Goal: Task Accomplishment & Management: Complete application form

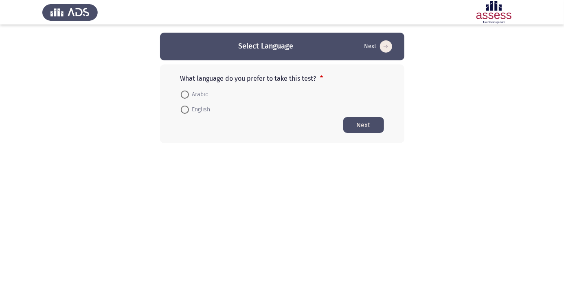
click at [185, 94] on span at bounding box center [185, 94] width 0 height 0
click at [185, 94] on input "Arabic" at bounding box center [185, 94] width 8 height 8
radio input "true"
click at [367, 128] on button "Next" at bounding box center [363, 124] width 41 height 16
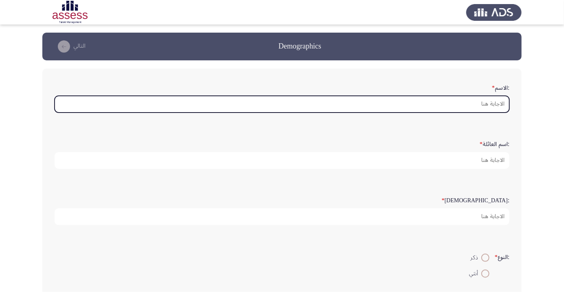
click at [466, 104] on input ":الاسم *" at bounding box center [282, 104] width 455 height 17
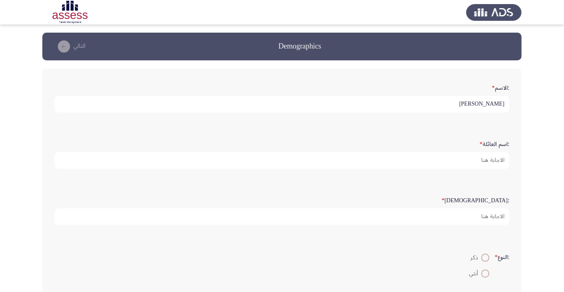
click at [503, 105] on input "[PERSON_NAME]" at bounding box center [282, 104] width 455 height 17
click at [503, 102] on input "[PERSON_NAME]" at bounding box center [282, 104] width 455 height 17
click at [500, 105] on input "[PERSON_NAME]" at bounding box center [282, 104] width 455 height 17
click at [503, 103] on input "[PERSON_NAME]" at bounding box center [282, 104] width 455 height 17
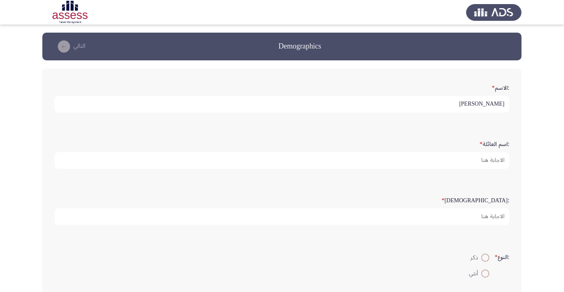
click at [502, 101] on input "[PERSON_NAME]" at bounding box center [282, 104] width 455 height 17
click at [406, 101] on input "DMohamed [PERSON_NAME]" at bounding box center [282, 104] width 455 height 17
type input "D"
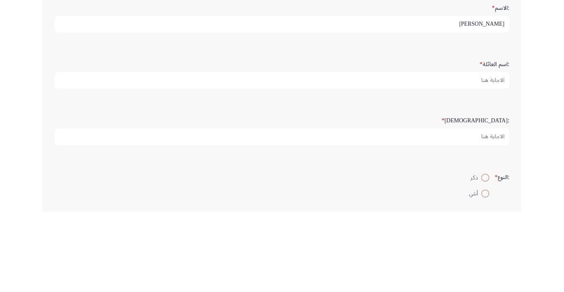
click at [389, 105] on input "[PERSON_NAME]" at bounding box center [282, 104] width 455 height 17
type input "[PERSON_NAME]"
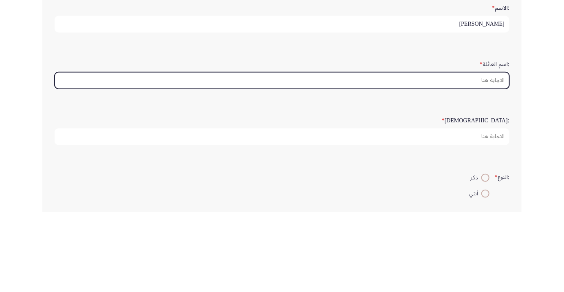
click at [466, 162] on input ":اسم العائلة *" at bounding box center [282, 160] width 455 height 17
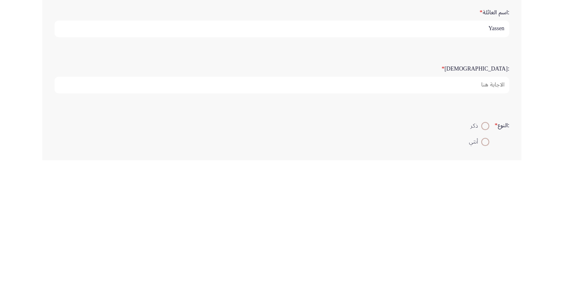
type input "Yassen"
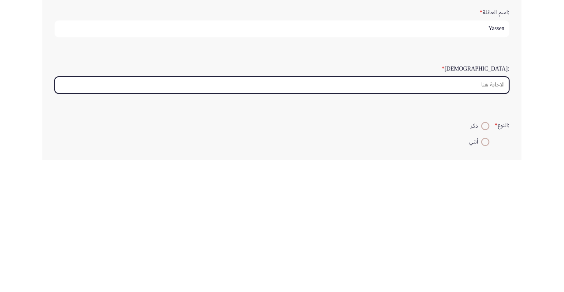
click at [466, 213] on input ":السن *" at bounding box center [282, 216] width 455 height 17
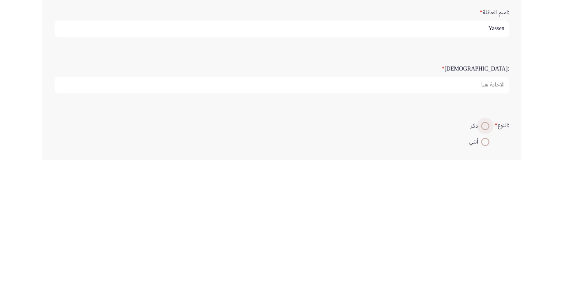
click at [486, 257] on span at bounding box center [486, 257] width 0 height 0
click at [484, 256] on input "ذكر" at bounding box center [485, 257] width 8 height 8
radio input "true"
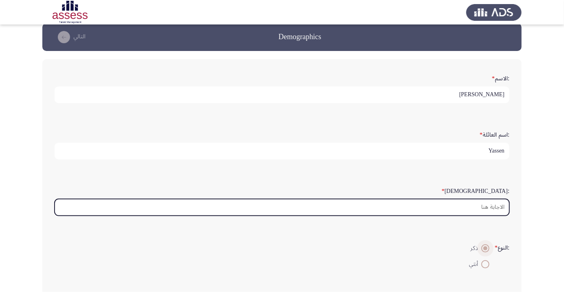
click at [460, 205] on input ":السن *" at bounding box center [282, 207] width 455 height 17
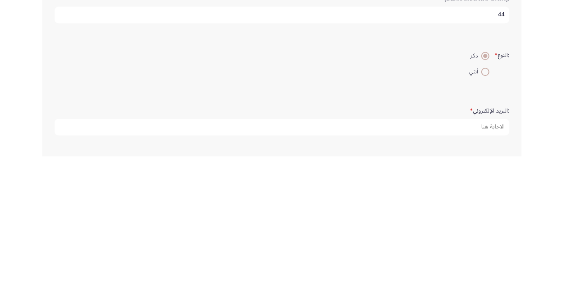
scroll to position [66, 0]
click at [475, 147] on input "44" at bounding box center [282, 150] width 455 height 17
click at [501, 146] on input "44" at bounding box center [282, 150] width 455 height 17
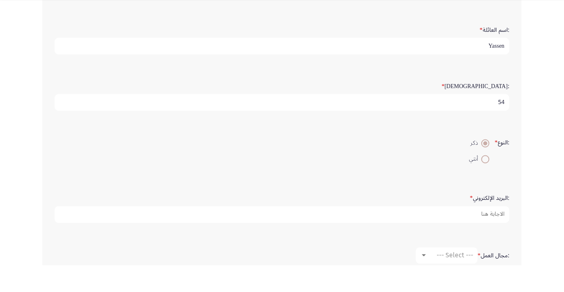
scroll to position [88, 0]
type input "4"
click at [494, 129] on input "4" at bounding box center [282, 129] width 455 height 17
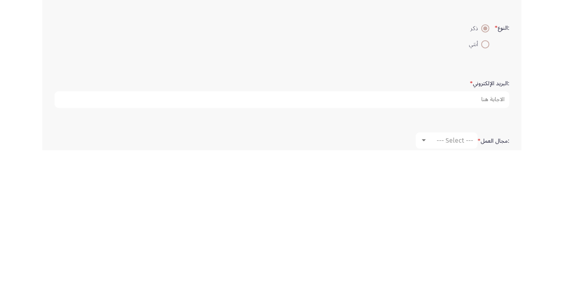
type input "45"
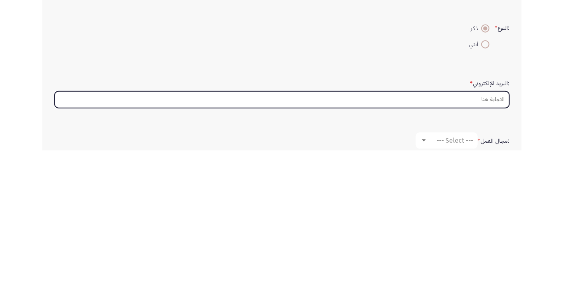
click at [446, 241] on input ":البريد الإلكتروني *" at bounding box center [282, 241] width 455 height 17
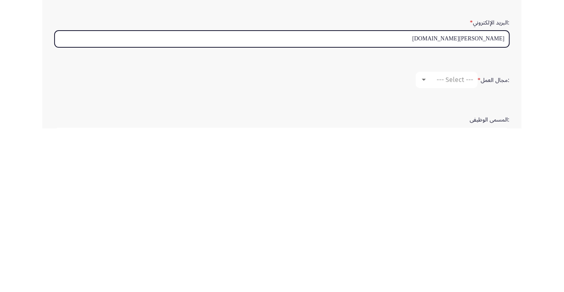
scroll to position [128, 0]
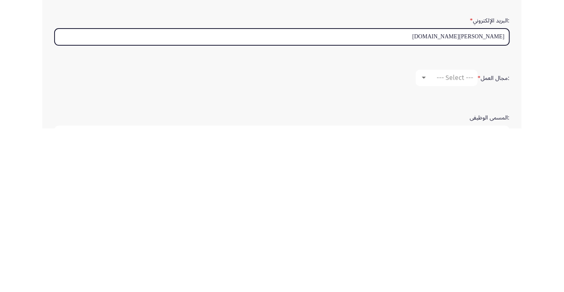
type input "[PERSON_NAME][DOMAIN_NAME]"
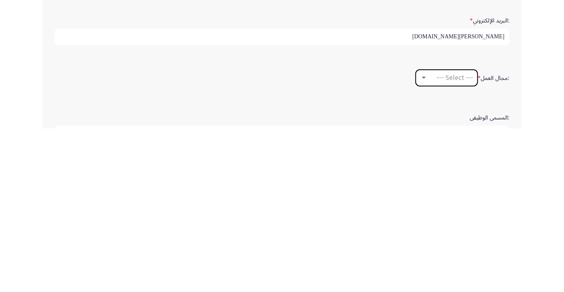
click at [442, 242] on span "--- Select ---" at bounding box center [455, 241] width 37 height 8
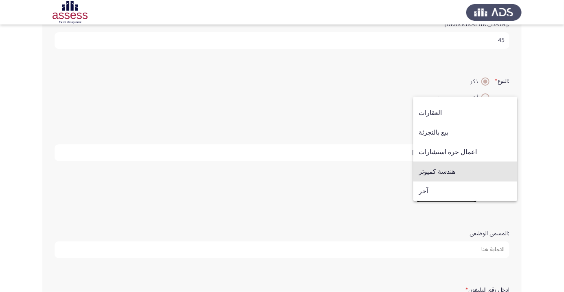
scroll to position [176, 0]
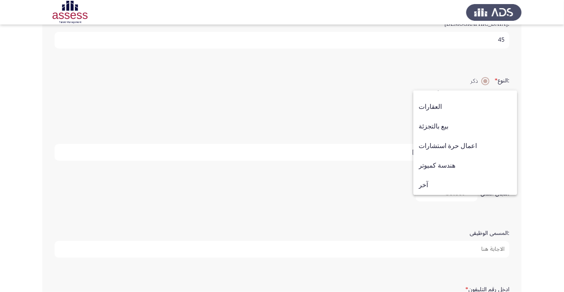
click at [452, 195] on span "آخر" at bounding box center [465, 185] width 93 height 20
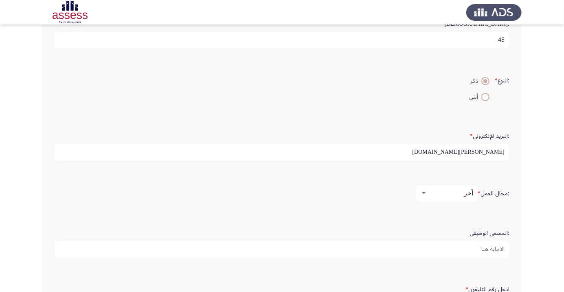
click at [462, 247] on input ":المسمى الوظيفى" at bounding box center [282, 249] width 455 height 17
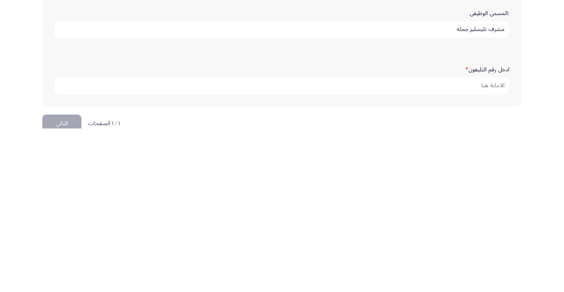
scroll to position [235, 0]
type input "مشرف تليسليز جمله"
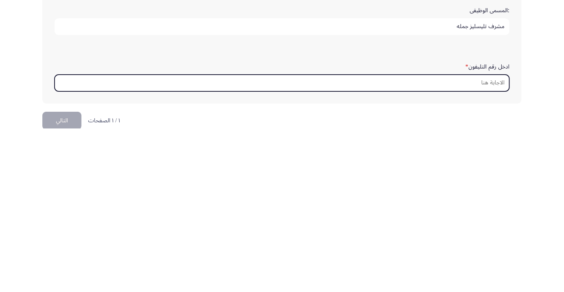
click at [450, 242] on input "ادخل رقم التليفون *" at bounding box center [282, 246] width 455 height 17
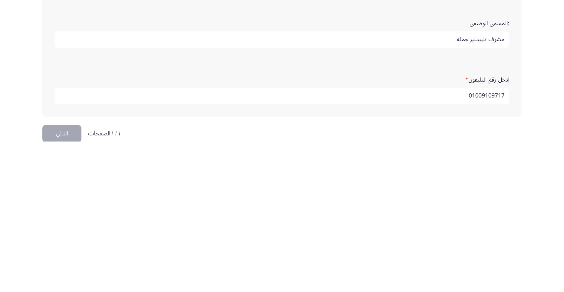
scroll to position [248, 0]
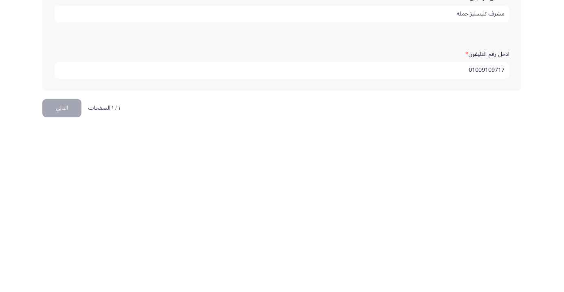
type input "01009109717"
click at [67, 266] on button "التالي" at bounding box center [61, 271] width 39 height 18
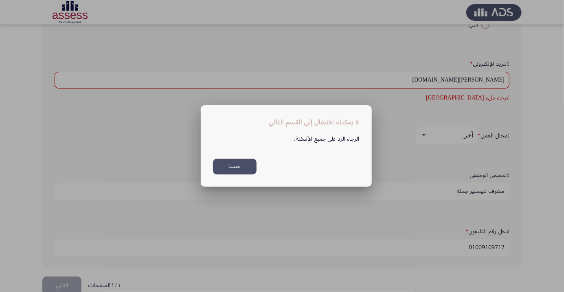
click at [243, 161] on button "حسنا" at bounding box center [235, 166] width 44 height 16
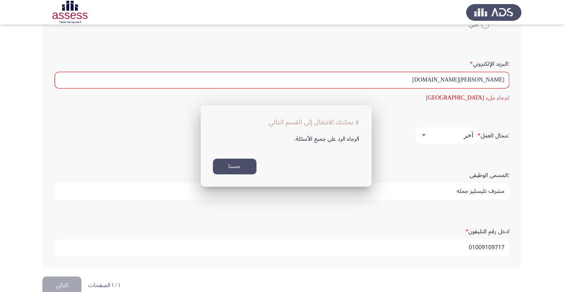
scroll to position [248, 0]
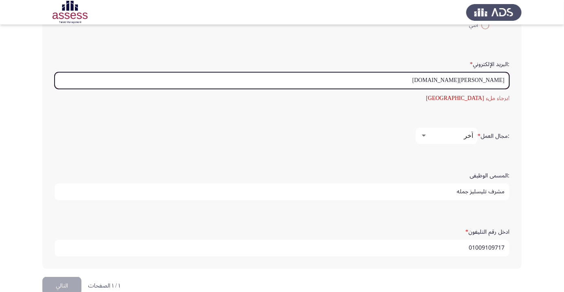
click at [482, 76] on input "[PERSON_NAME][DOMAIN_NAME]" at bounding box center [282, 80] width 455 height 17
click at [475, 79] on input "[PERSON_NAME][DOMAIN_NAME]" at bounding box center [282, 80] width 455 height 17
click at [481, 79] on input "[PERSON_NAME][DOMAIN_NAME]" at bounding box center [282, 80] width 455 height 17
click at [478, 81] on input "[PERSON_NAME][DOMAIN_NAME]" at bounding box center [282, 80] width 455 height 17
click at [439, 79] on input "Mohamed [DOMAIN_NAME]" at bounding box center [282, 80] width 455 height 17
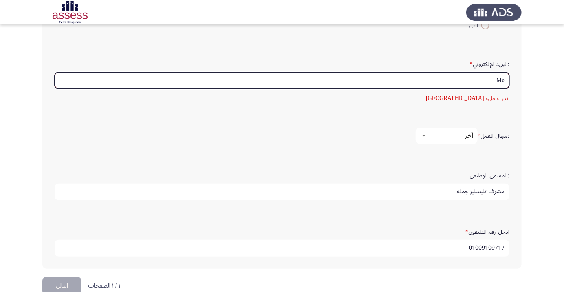
type input "M"
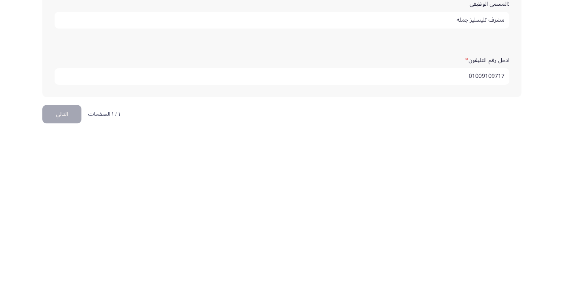
scroll to position [263, 0]
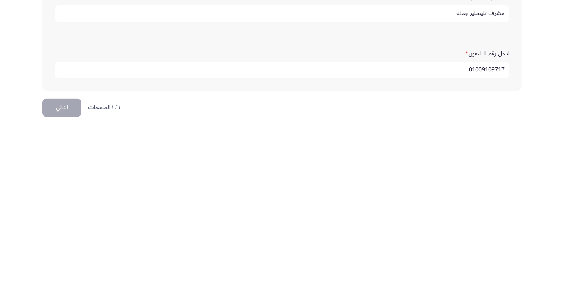
click at [62, 274] on button "التالي" at bounding box center [61, 271] width 39 height 18
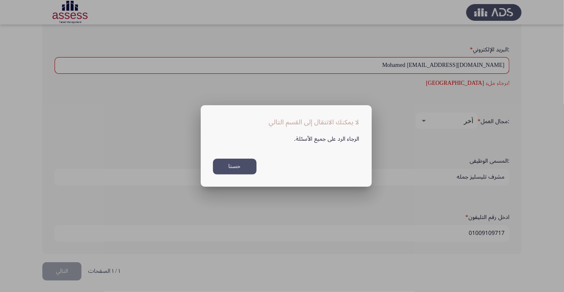
click at [246, 167] on button "حسنا" at bounding box center [235, 166] width 44 height 16
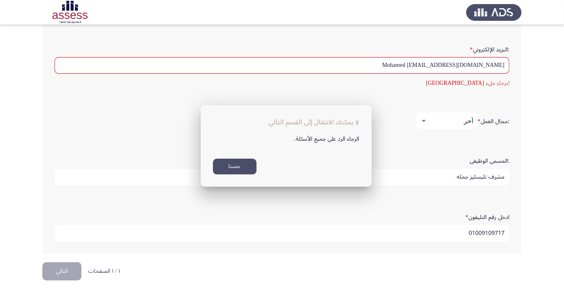
scroll to position [263, 0]
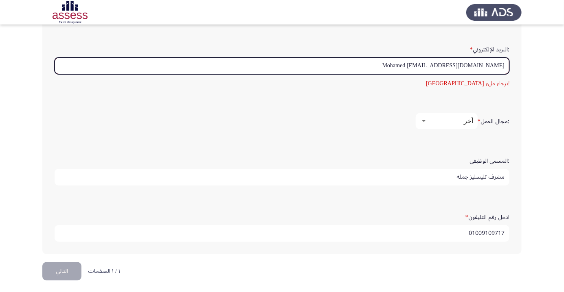
click at [411, 61] on input "Mohamed [EMAIL_ADDRESS][DOMAIN_NAME]" at bounding box center [282, 65] width 455 height 17
click at [464, 64] on input "Mohamed [EMAIL_ADDRESS][DOMAIN_NAME]" at bounding box center [282, 65] width 455 height 17
click at [473, 64] on input "Mohamed [EMAIL_ADDRESS][DOMAIN_NAME]" at bounding box center [282, 65] width 455 height 17
click at [466, 62] on input "Mohamed [EMAIL_ADDRESS][DOMAIN_NAME]" at bounding box center [282, 65] width 455 height 17
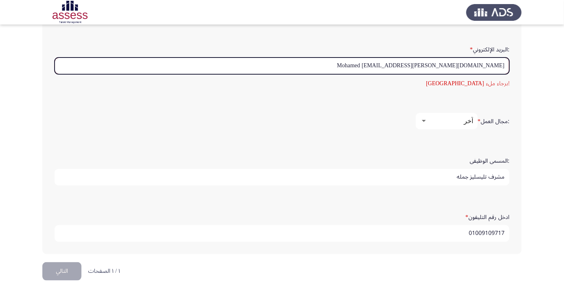
click at [482, 62] on input "Mohamed [EMAIL_ADDRESS][PERSON_NAME][DOMAIN_NAME]" at bounding box center [282, 65] width 455 height 17
click at [475, 64] on input "Mohamed [EMAIL_ADDRESS][PERSON_NAME][DOMAIN_NAME]" at bounding box center [282, 65] width 455 height 17
click at [470, 64] on input "[DOMAIN_NAME]" at bounding box center [282, 65] width 455 height 17
type input "b"
type input "M"
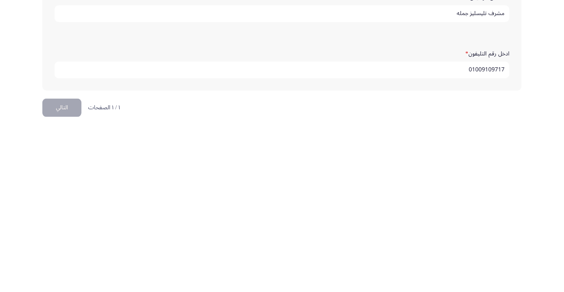
click at [67, 269] on button "التالي" at bounding box center [61, 271] width 39 height 18
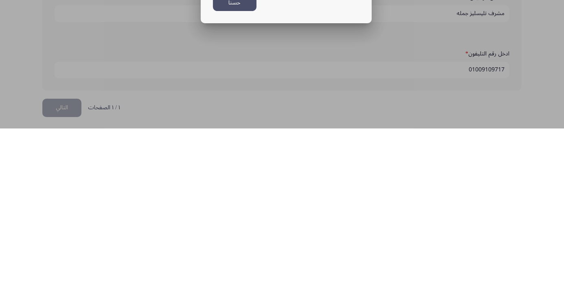
scroll to position [0, 0]
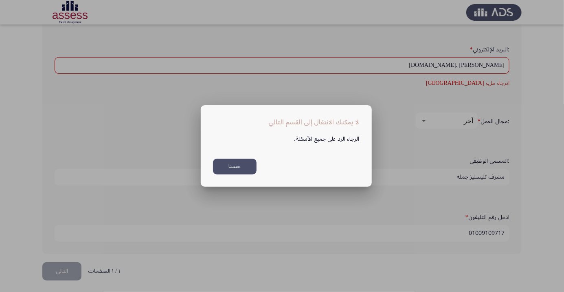
click at [242, 165] on button "حسنا" at bounding box center [235, 166] width 44 height 16
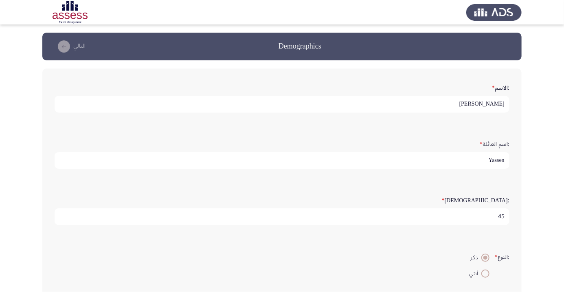
scroll to position [263, 0]
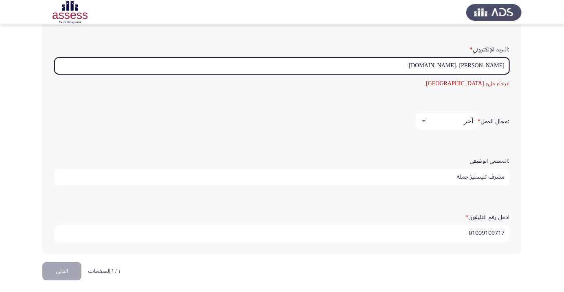
click at [475, 60] on input "[PERSON_NAME] .[DOMAIN_NAME]" at bounding box center [282, 65] width 455 height 17
click at [471, 61] on input "[PERSON_NAME] .[DOMAIN_NAME]" at bounding box center [282, 65] width 455 height 17
click at [471, 62] on input "[PERSON_NAME] .[DOMAIN_NAME]" at bounding box center [282, 65] width 455 height 17
click at [471, 61] on input "[PERSON_NAME] .[DOMAIN_NAME]" at bounding box center [282, 65] width 455 height 17
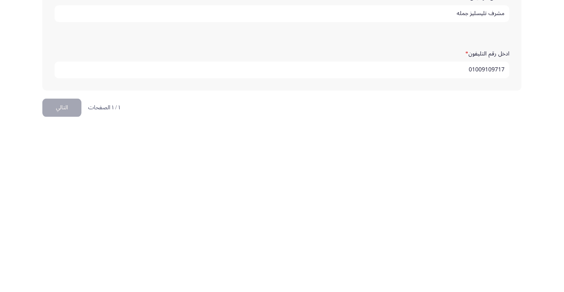
click at [59, 268] on button "التالي" at bounding box center [61, 271] width 39 height 18
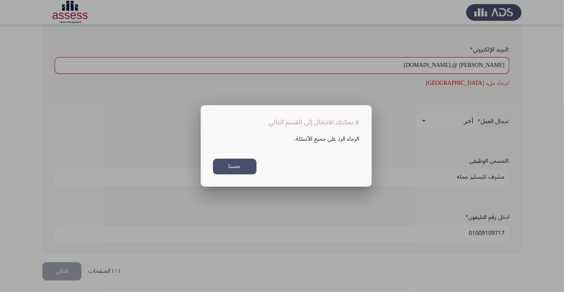
click at [237, 166] on button "حسنا" at bounding box center [235, 166] width 44 height 16
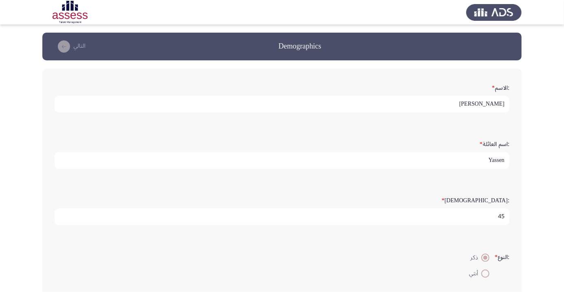
scroll to position [263, 0]
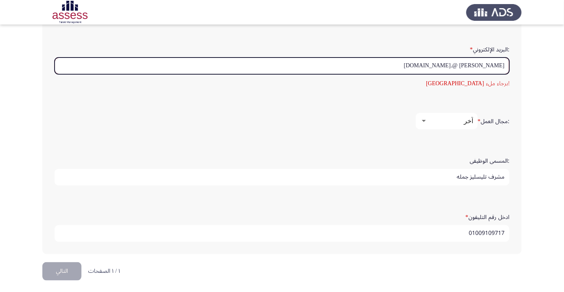
click at [477, 61] on input "[PERSON_NAME] @.[DOMAIN_NAME]" at bounding box center [282, 65] width 455 height 17
click at [469, 64] on input "[PERSON_NAME] @.[DOMAIN_NAME]" at bounding box center [282, 65] width 455 height 17
click at [473, 66] on input "[PERSON_NAME] @.[DOMAIN_NAME]" at bounding box center [282, 65] width 455 height 17
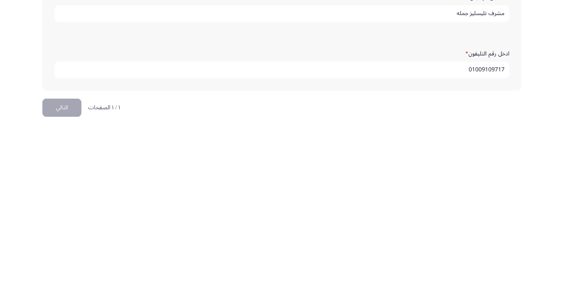
click at [65, 266] on button "التالي" at bounding box center [61, 271] width 39 height 18
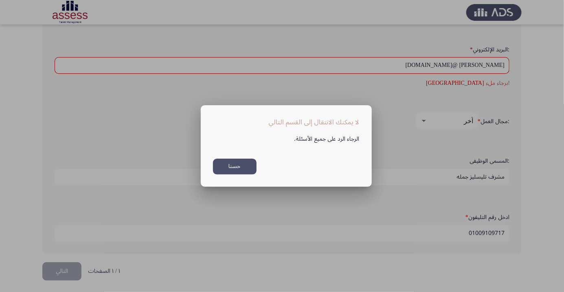
click at [245, 167] on button "حسنا" at bounding box center [235, 166] width 44 height 16
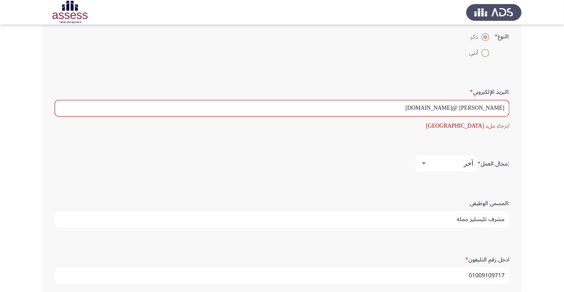
scroll to position [222, 0]
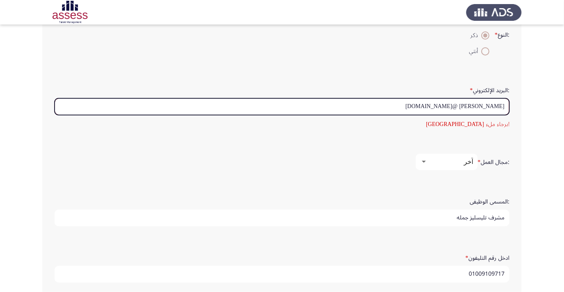
click at [404, 105] on input "[PERSON_NAME] @[DOMAIN_NAME]" at bounding box center [282, 106] width 455 height 17
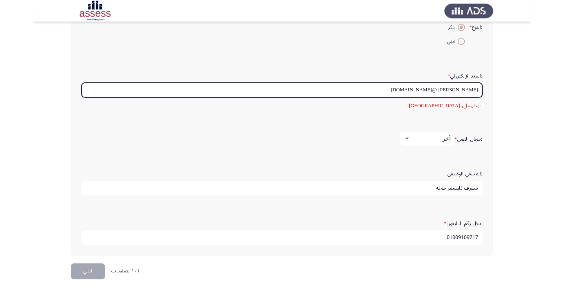
scroll to position [246, 0]
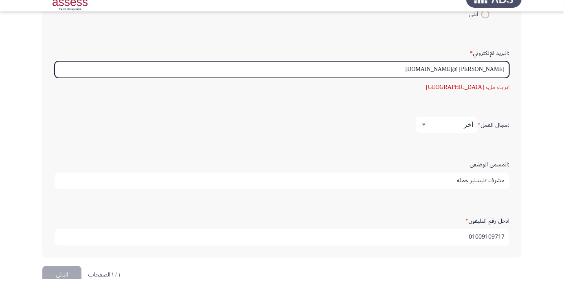
click at [449, 77] on input "[PERSON_NAME] @[DOMAIN_NAME]" at bounding box center [282, 82] width 455 height 17
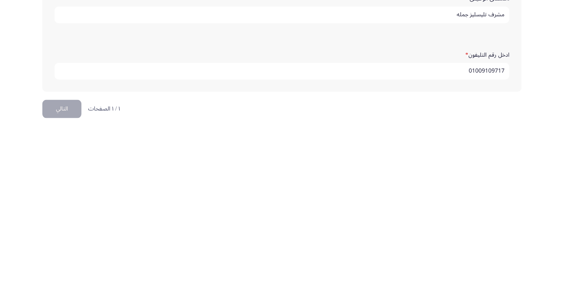
scroll to position [263, 0]
click at [63, 273] on button "التالي" at bounding box center [61, 271] width 39 height 18
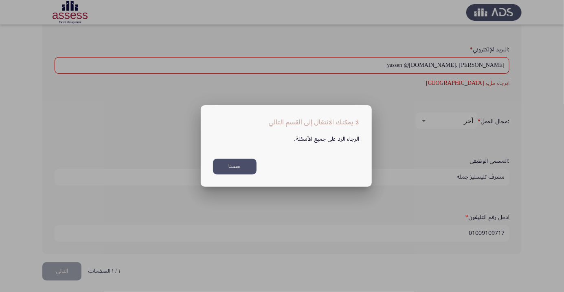
click at [237, 168] on button "حسنا" at bounding box center [235, 166] width 44 height 16
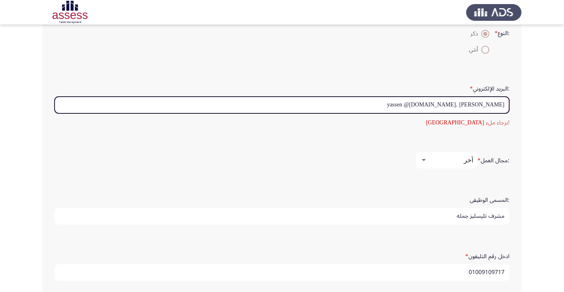
click at [406, 99] on input "[PERSON_NAME] .yassen @[DOMAIN_NAME]" at bounding box center [282, 105] width 455 height 17
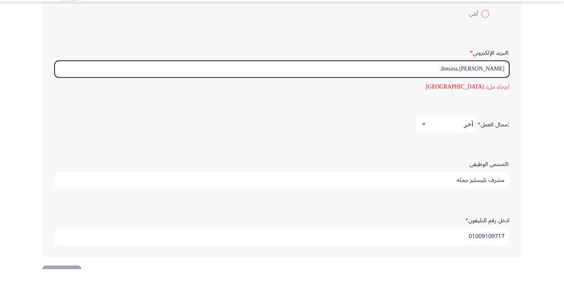
click at [400, 91] on input "[PERSON_NAME].ibnsina." at bounding box center [282, 91] width 455 height 17
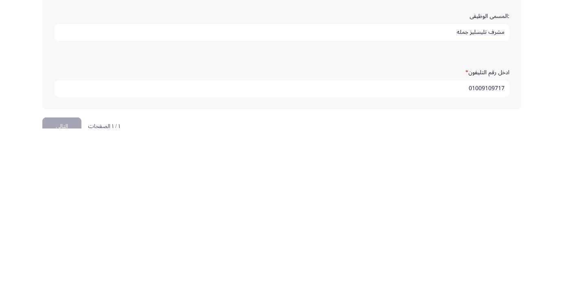
scroll to position [263, 0]
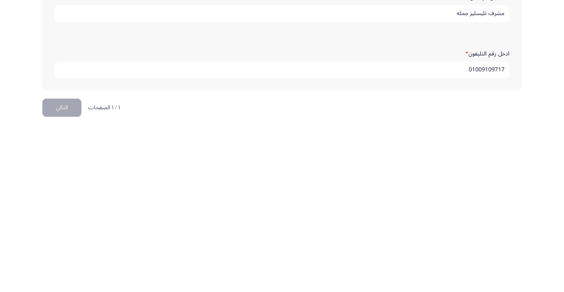
click at [67, 265] on button "التالي" at bounding box center [61, 271] width 39 height 18
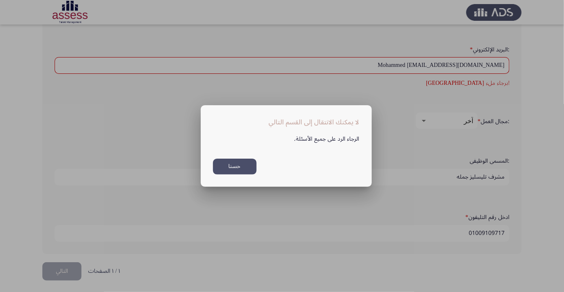
click at [242, 167] on button "حسنا" at bounding box center [235, 166] width 44 height 16
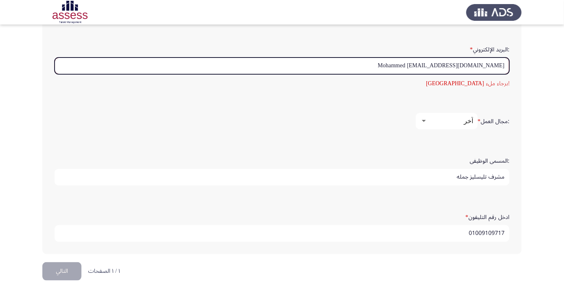
click at [380, 65] on input "Mohammed [EMAIL_ADDRESS][DOMAIN_NAME]" at bounding box center [282, 65] width 455 height 17
click at [369, 57] on input "Mohammed [EMAIL_ADDRESS][DOMAIN_NAME]" at bounding box center [282, 65] width 455 height 17
click at [426, 60] on input "Mohammed [EMAIL_ADDRESS][DOMAIN_NAME]" at bounding box center [282, 65] width 455 height 17
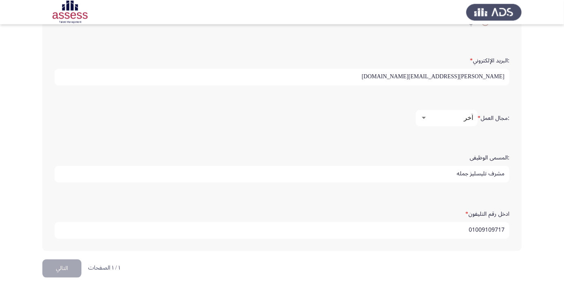
scroll to position [248, 0]
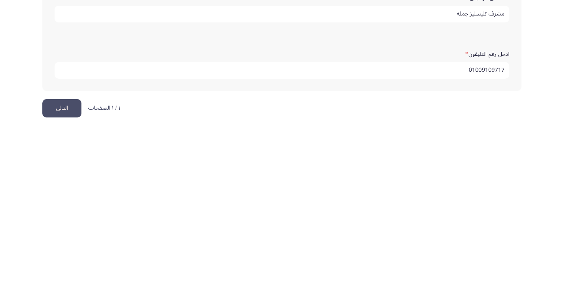
type input "[PERSON_NAME][EMAIL_ADDRESS][DOMAIN_NAME]"
click at [66, 266] on button "التالي" at bounding box center [61, 271] width 39 height 18
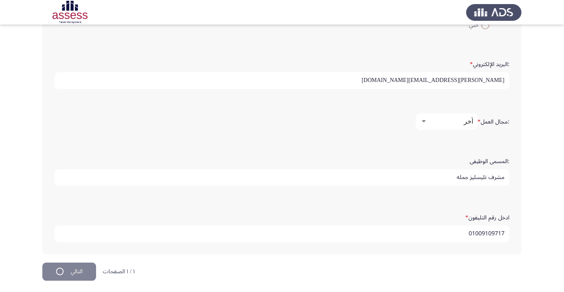
scroll to position [0, 0]
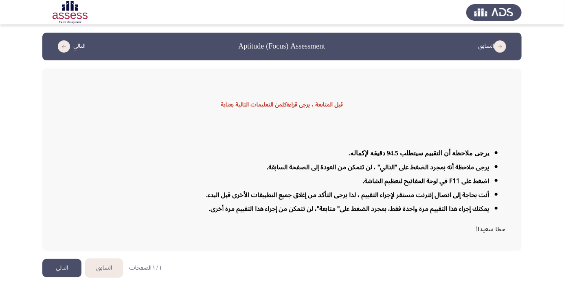
click at [66, 277] on button "التالي" at bounding box center [61, 268] width 39 height 18
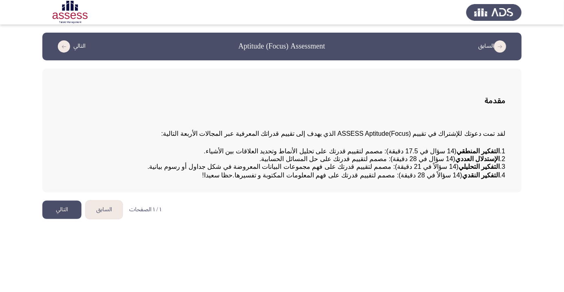
click at [65, 219] on button "التالي" at bounding box center [61, 209] width 39 height 18
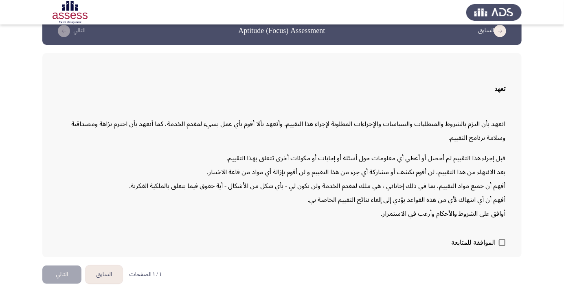
scroll to position [23, 0]
click at [503, 246] on span at bounding box center [502, 242] width 7 height 7
click at [502, 246] on input "الموافقة للمتابعة" at bounding box center [502, 246] width 0 height 0
checkbox input "true"
click at [60, 283] on button "التالي" at bounding box center [61, 274] width 39 height 18
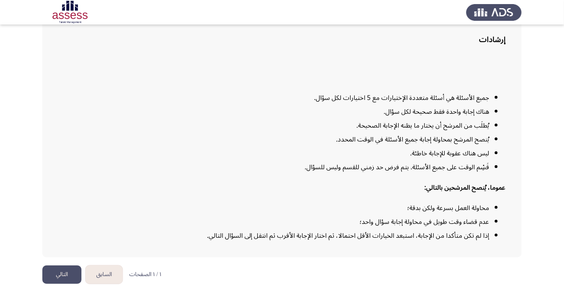
scroll to position [66, 0]
click at [58, 283] on button "التالي" at bounding box center [61, 274] width 39 height 18
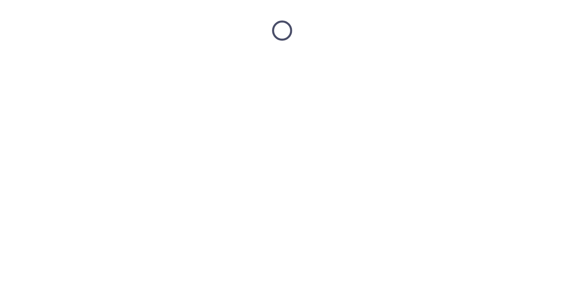
scroll to position [0, 0]
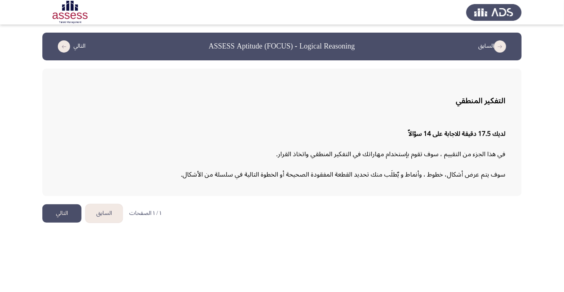
click at [60, 209] on button "التالي" at bounding box center [61, 213] width 39 height 18
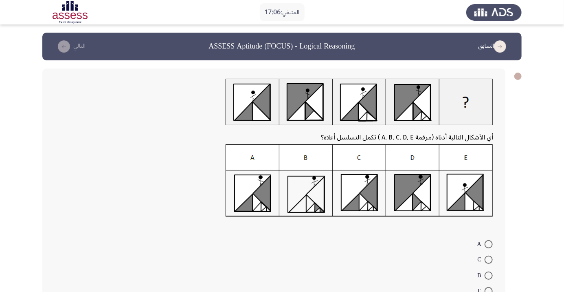
click at [485, 240] on span at bounding box center [489, 244] width 8 height 8
click at [485, 240] on input "A" at bounding box center [489, 244] width 8 height 8
radio input "true"
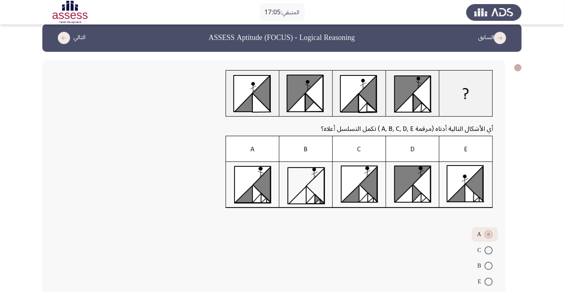
scroll to position [33, 0]
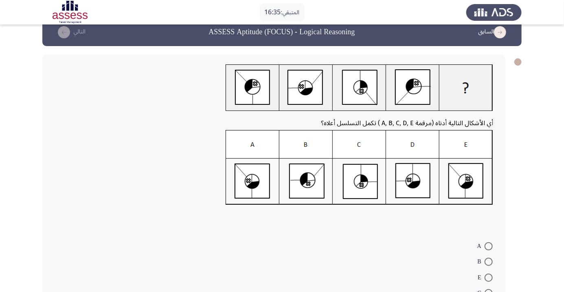
scroll to position [13, 0]
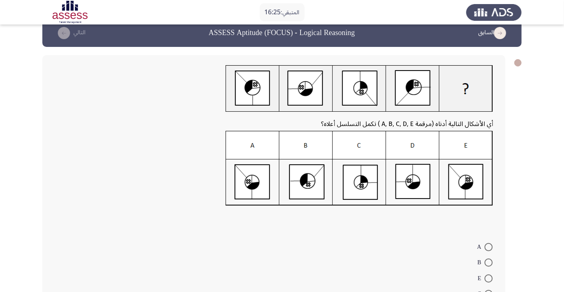
click at [489, 262] on span at bounding box center [489, 262] width 8 height 8
click at [489, 262] on input "B" at bounding box center [489, 262] width 8 height 8
radio input "true"
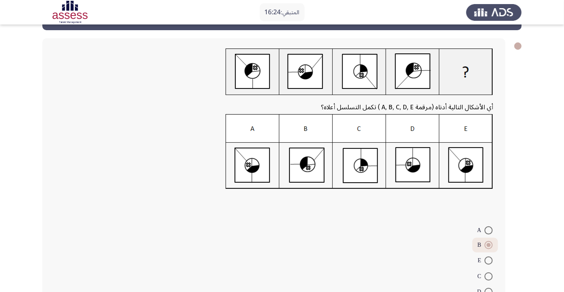
scroll to position [49, 0]
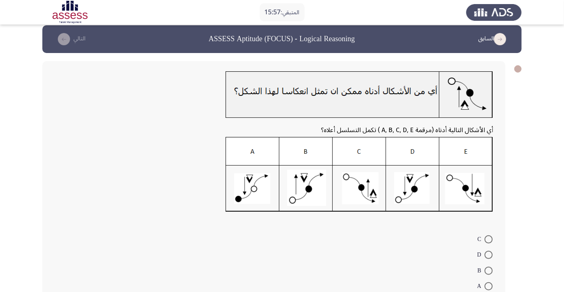
scroll to position [7, 0]
click at [485, 255] on span at bounding box center [489, 255] width 8 height 8
click at [485, 255] on input "D" at bounding box center [489, 255] width 8 height 8
radio input "true"
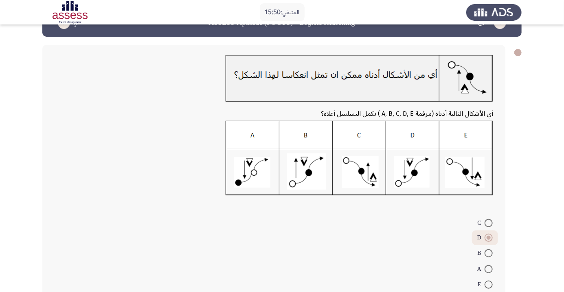
scroll to position [35, 0]
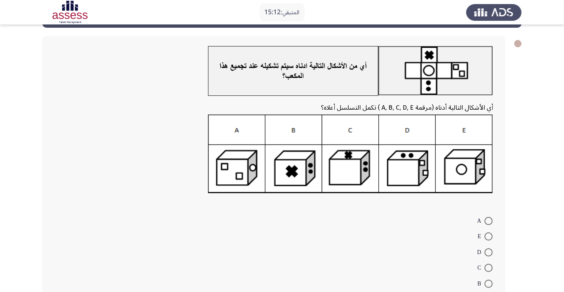
scroll to position [33, 0]
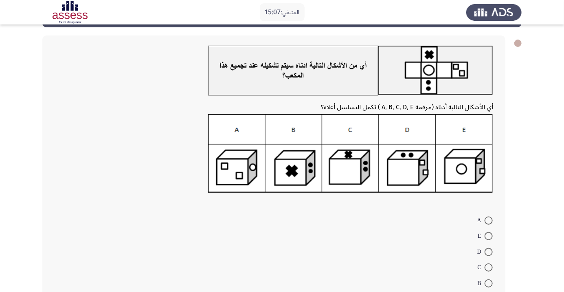
click at [489, 235] on span at bounding box center [489, 236] width 8 height 8
click at [489, 235] on input "E" at bounding box center [489, 236] width 8 height 8
radio input "true"
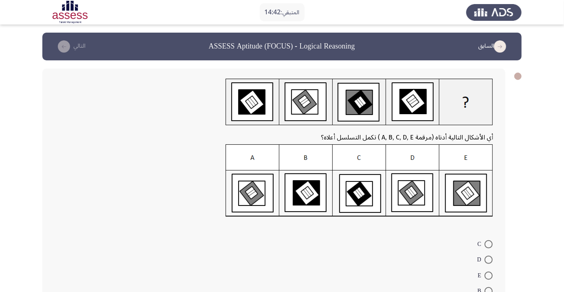
click at [489, 275] on span at bounding box center [489, 275] width 8 height 8
click at [489, 275] on input "E" at bounding box center [489, 275] width 8 height 8
radio input "true"
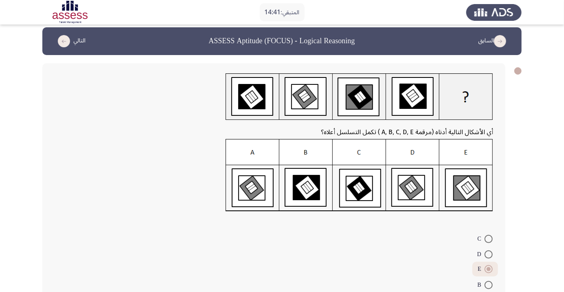
scroll to position [33, 0]
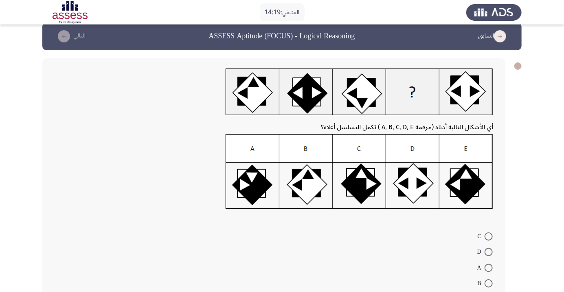
scroll to position [15, 0]
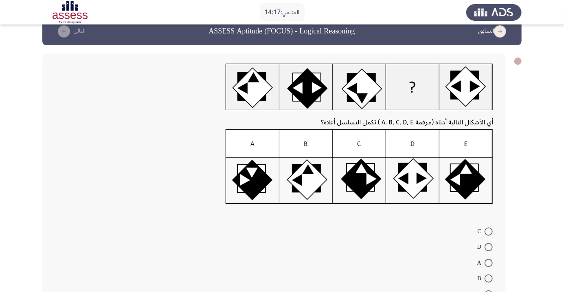
click at [489, 231] on span at bounding box center [489, 231] width 8 height 8
click at [489, 231] on input "C" at bounding box center [489, 231] width 8 height 8
radio input "true"
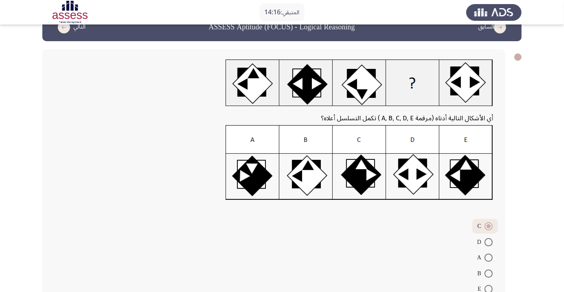
scroll to position [35, 0]
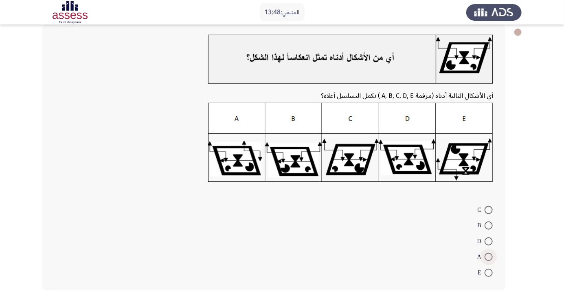
click at [489, 257] on span at bounding box center [489, 257] width 8 height 8
click at [489, 257] on input "A" at bounding box center [489, 257] width 8 height 8
radio input "true"
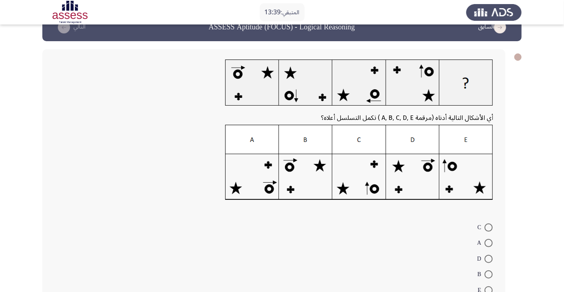
scroll to position [20, 0]
click at [489, 226] on span at bounding box center [489, 227] width 8 height 8
click at [489, 226] on input "C" at bounding box center [489, 227] width 8 height 8
radio input "true"
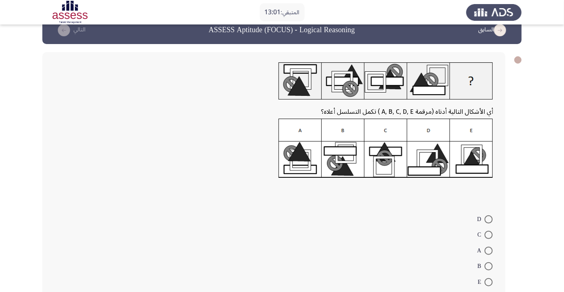
scroll to position [16, 0]
click at [489, 234] on span at bounding box center [489, 235] width 8 height 8
click at [489, 234] on input "C" at bounding box center [489, 235] width 8 height 8
radio input "true"
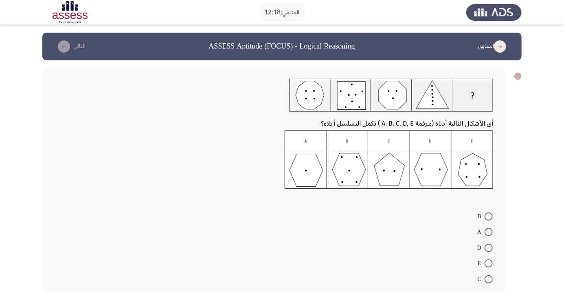
scroll to position [7, 0]
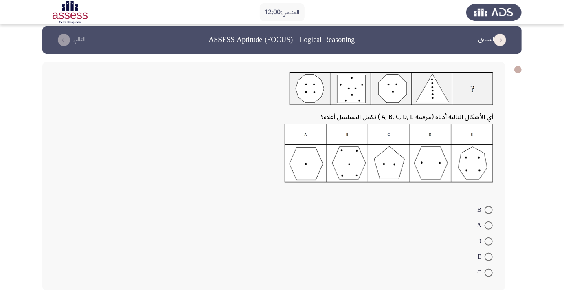
click at [489, 241] on span at bounding box center [489, 241] width 8 height 8
click at [489, 241] on input "D" at bounding box center [489, 241] width 8 height 8
radio input "true"
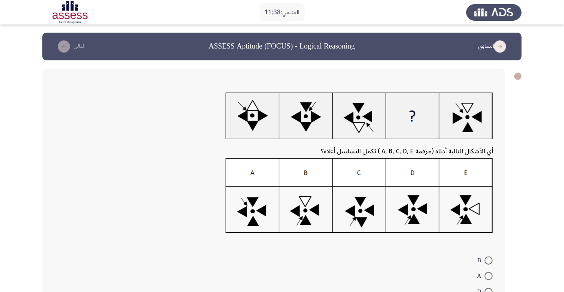
radio input "true"
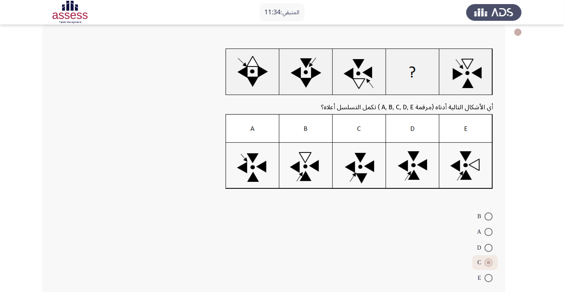
scroll to position [49, 0]
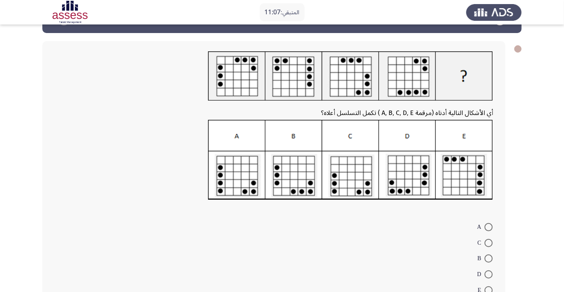
scroll to position [28, 0]
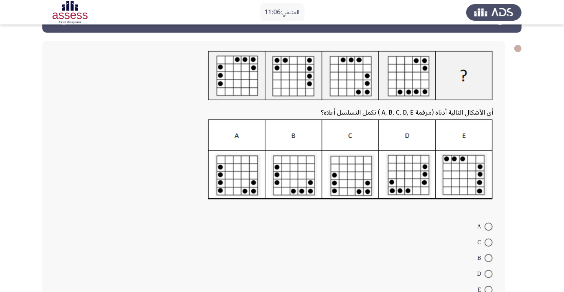
click at [489, 289] on span at bounding box center [489, 290] width 8 height 8
click at [489, 289] on input "E" at bounding box center [489, 290] width 8 height 8
radio input "true"
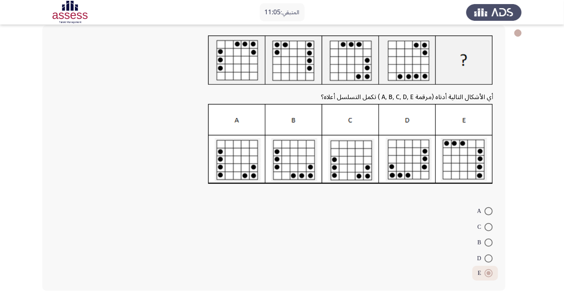
scroll to position [44, 0]
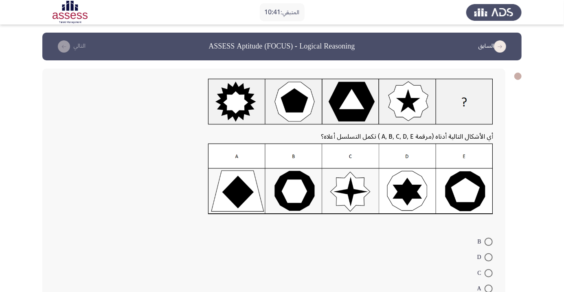
radio input "true"
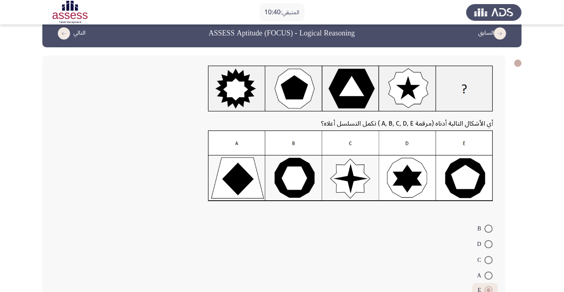
scroll to position [31, 0]
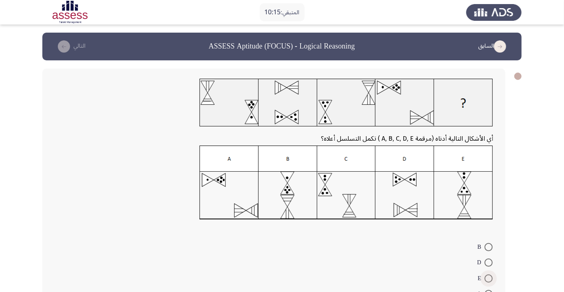
click at [489, 278] on span at bounding box center [489, 278] width 8 height 8
click at [489, 278] on input "E" at bounding box center [489, 278] width 8 height 8
radio input "true"
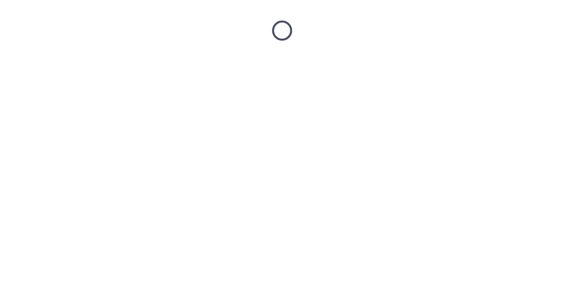
scroll to position [0, 0]
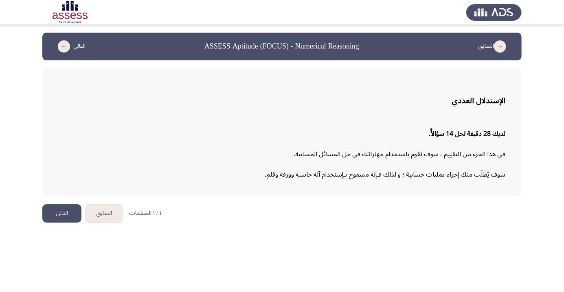
click at [64, 213] on button "التالي" at bounding box center [61, 213] width 39 height 18
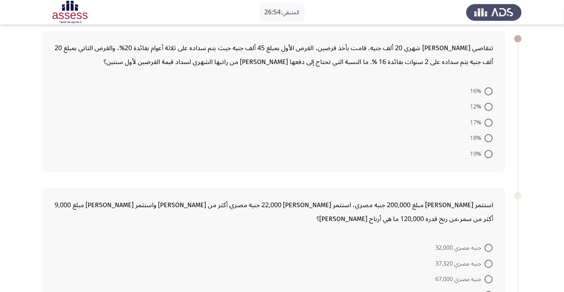
scroll to position [35, 0]
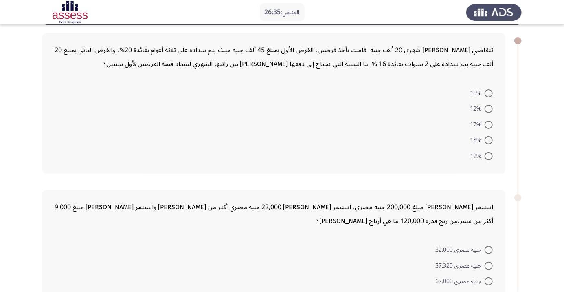
click at [489, 140] on span at bounding box center [489, 140] width 8 height 8
click at [489, 140] on input "18%" at bounding box center [489, 140] width 8 height 8
radio input "true"
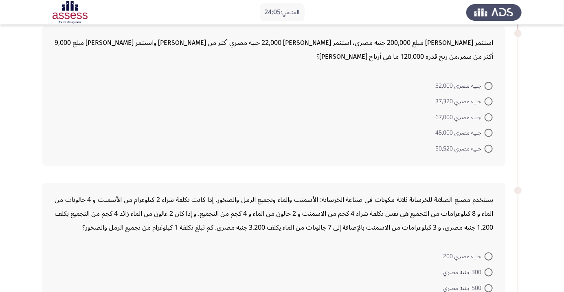
scroll to position [196, 0]
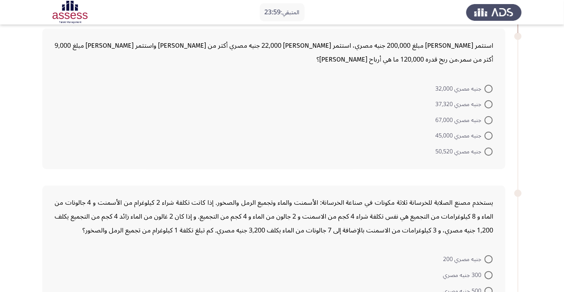
click at [489, 103] on span at bounding box center [489, 104] width 8 height 8
click at [489, 103] on input "جنيه مصري 37,320" at bounding box center [489, 104] width 8 height 8
radio input "true"
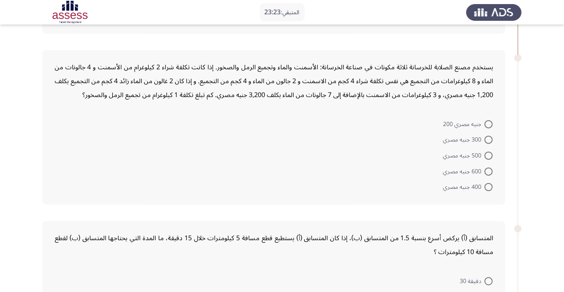
scroll to position [331, 0]
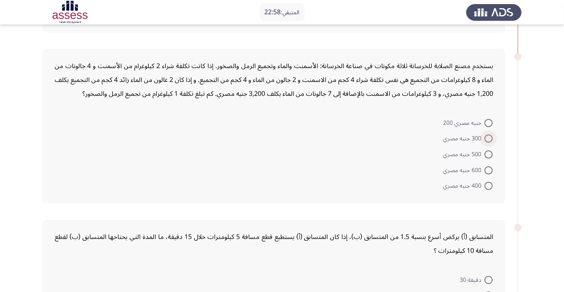
click at [489, 137] on span at bounding box center [489, 138] width 8 height 8
click at [489, 137] on input "300 جنيه مصري" at bounding box center [489, 138] width 8 height 8
radio input "true"
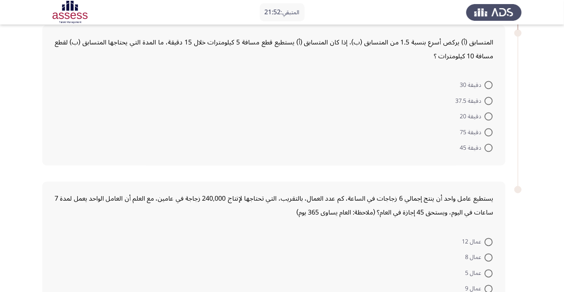
scroll to position [521, 0]
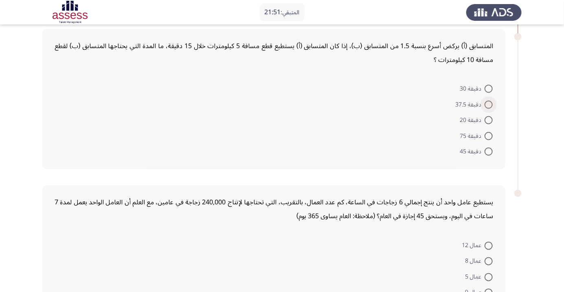
click at [489, 103] on span at bounding box center [489, 105] width 8 height 8
click at [489, 103] on input "دقيقة 37.5" at bounding box center [489, 105] width 8 height 8
radio input "true"
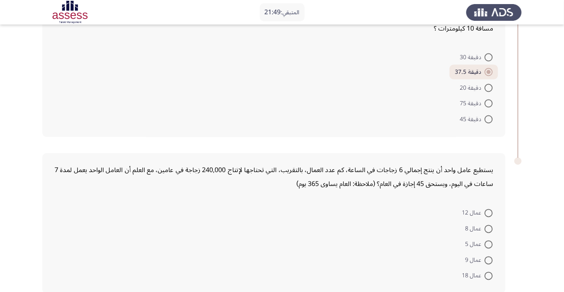
scroll to position [554, 0]
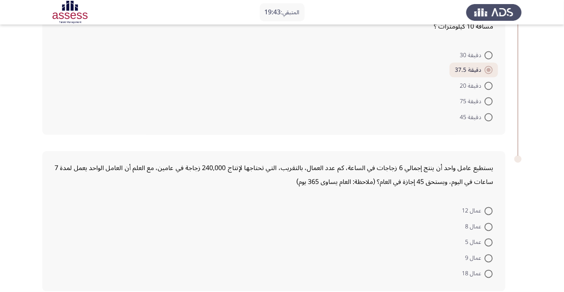
click at [489, 209] on span at bounding box center [489, 211] width 8 height 8
click at [489, 209] on input "عمال 12" at bounding box center [489, 211] width 8 height 8
radio input "true"
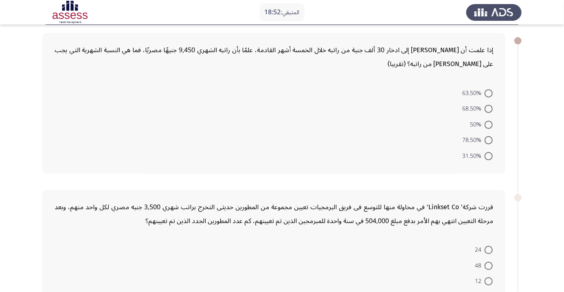
scroll to position [29, 0]
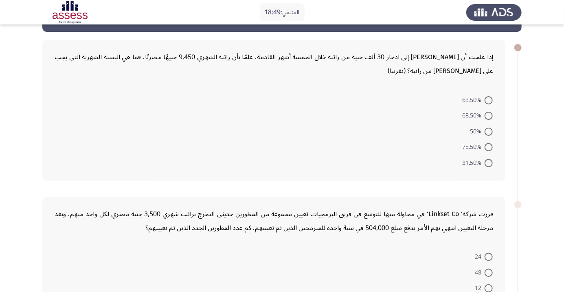
click at [489, 99] on span at bounding box center [489, 100] width 8 height 8
click at [489, 99] on input "63.50%" at bounding box center [489, 100] width 8 height 8
radio input "true"
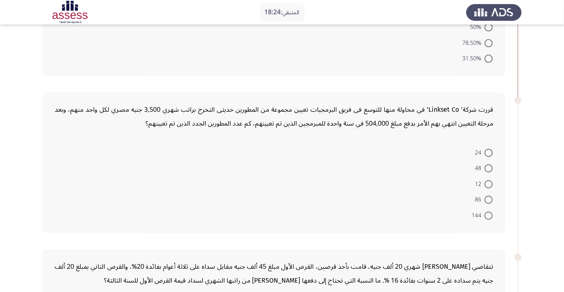
scroll to position [144, 0]
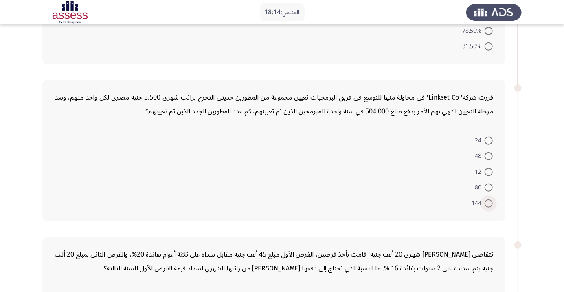
click at [492, 205] on span at bounding box center [489, 203] width 8 height 8
click at [492, 205] on input "144" at bounding box center [489, 203] width 8 height 8
radio input "true"
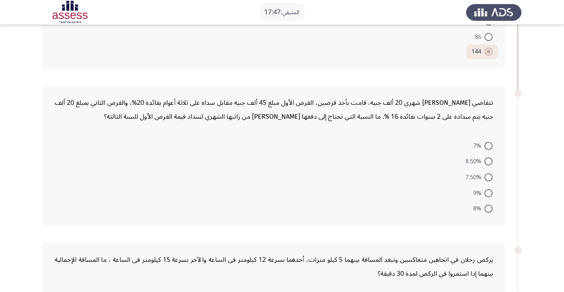
scroll to position [296, 0]
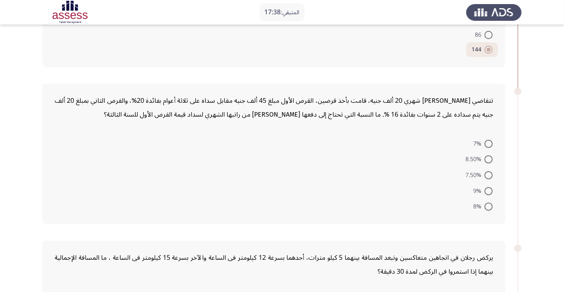
click at [492, 190] on span at bounding box center [489, 191] width 8 height 8
click at [492, 190] on input "9%" at bounding box center [489, 191] width 8 height 8
radio input "true"
click at [491, 187] on span at bounding box center [489, 190] width 8 height 8
click at [491, 187] on input "9%" at bounding box center [489, 190] width 8 height 8
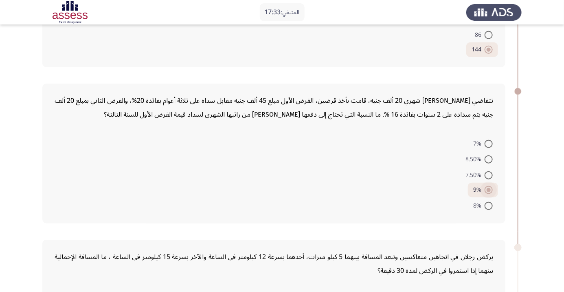
click at [491, 205] on span at bounding box center [489, 206] width 8 height 8
click at [491, 205] on input "8%" at bounding box center [489, 206] width 8 height 8
radio input "true"
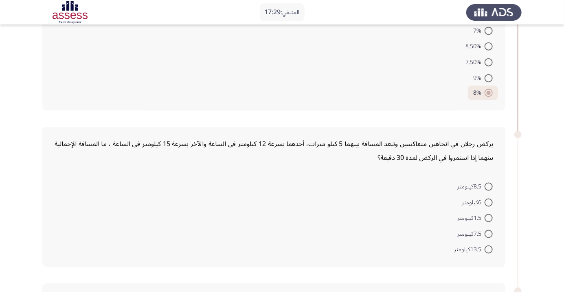
scroll to position [411, 0]
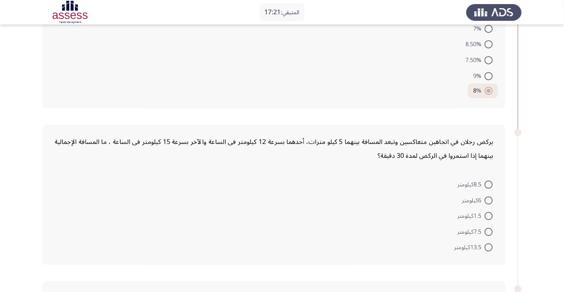
click at [488, 185] on span at bounding box center [489, 184] width 8 height 8
click at [488, 185] on input "8.5كيلومتر" at bounding box center [489, 184] width 8 height 8
radio input "true"
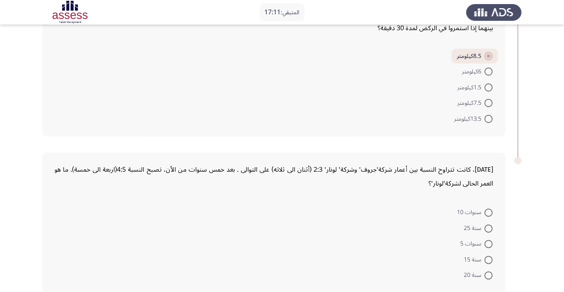
scroll to position [540, 0]
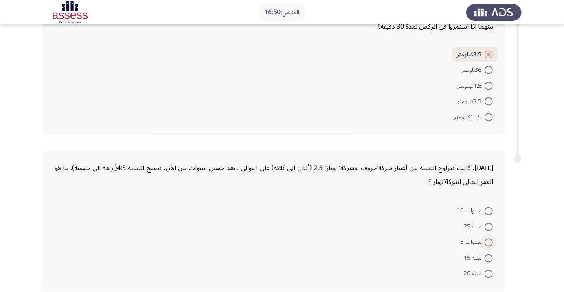
click at [489, 241] on span at bounding box center [489, 242] width 8 height 8
click at [489, 241] on input "سنوات 5" at bounding box center [489, 242] width 8 height 8
radio input "true"
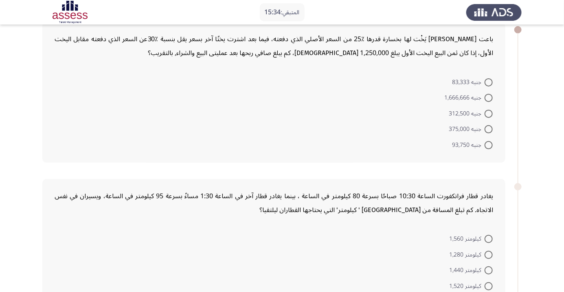
scroll to position [60, 0]
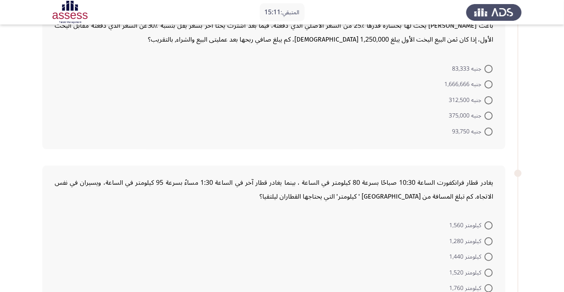
click at [489, 115] on span at bounding box center [489, 116] width 8 height 8
click at [489, 115] on input "جنيه 375,000" at bounding box center [489, 116] width 8 height 8
radio input "true"
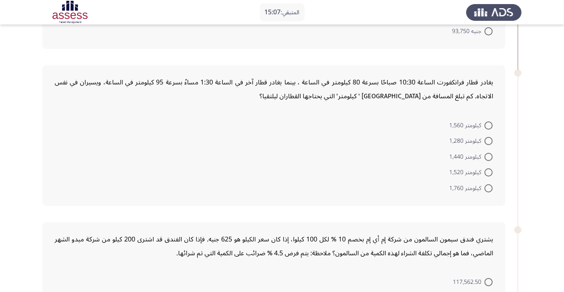
scroll to position [162, 0]
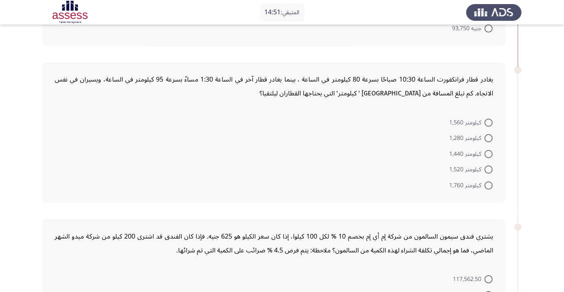
click at [489, 122] on span at bounding box center [489, 123] width 8 height 8
click at [489, 122] on input "كيلومتر 1,560" at bounding box center [489, 123] width 8 height 8
radio input "true"
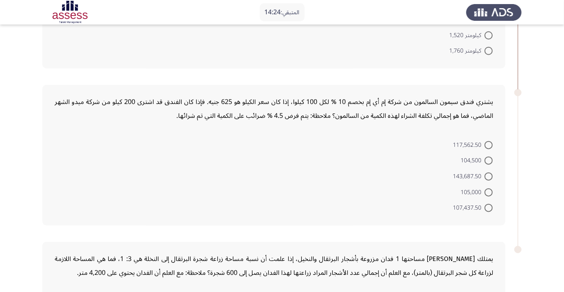
scroll to position [296, 0]
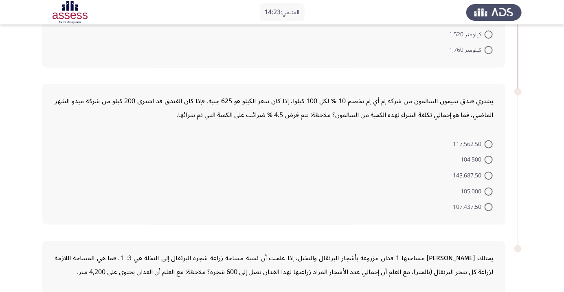
click at [489, 159] on span at bounding box center [489, 160] width 8 height 8
click at [489, 159] on input "104,500" at bounding box center [489, 160] width 8 height 8
radio input "true"
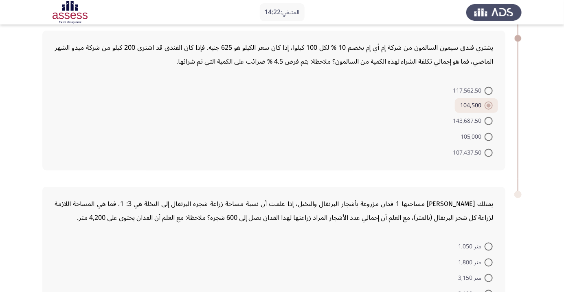
scroll to position [385, 0]
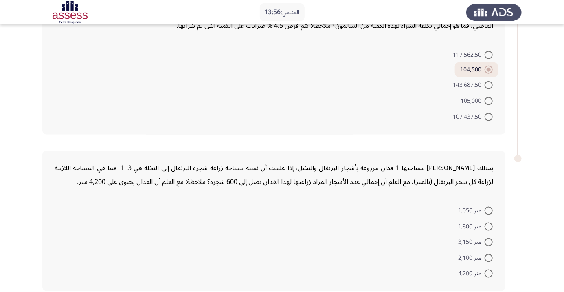
click at [489, 225] on span at bounding box center [489, 226] width 8 height 8
click at [489, 225] on input "متر 1,800" at bounding box center [489, 226] width 8 height 8
radio input "true"
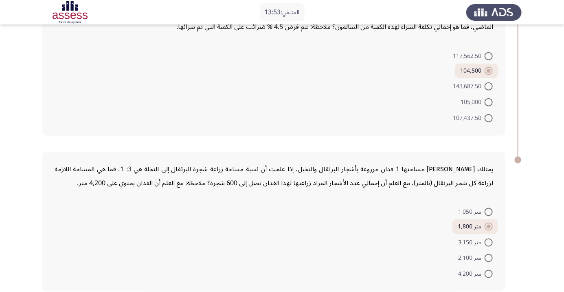
scroll to position [0, 0]
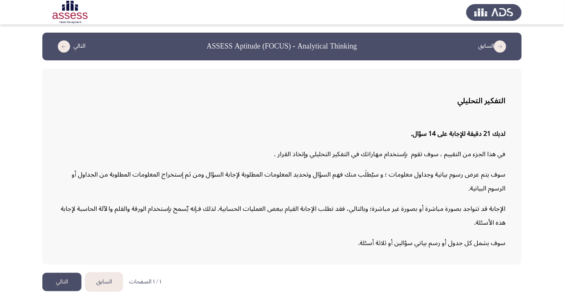
click at [58, 291] on button "التالي" at bounding box center [61, 281] width 39 height 18
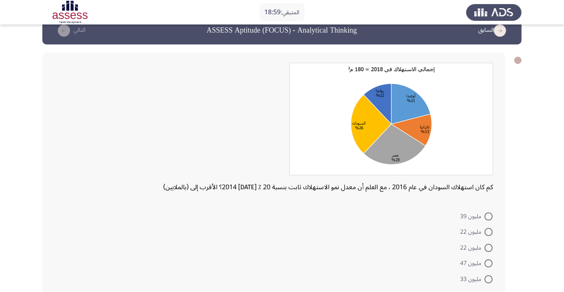
scroll to position [22, 0]
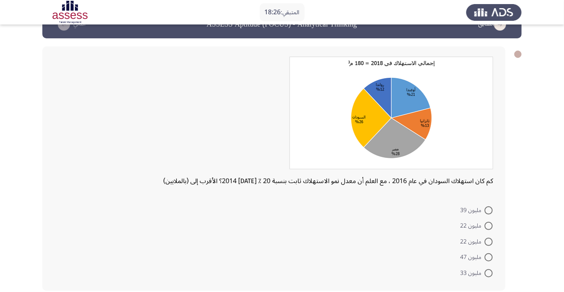
click at [489, 241] on span at bounding box center [489, 241] width 8 height 8
click at [489, 241] on input "مليون 22" at bounding box center [489, 241] width 8 height 8
radio input "true"
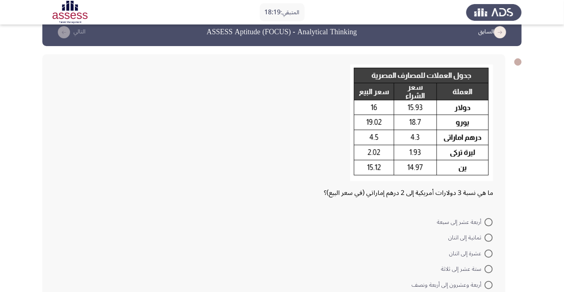
scroll to position [26, 0]
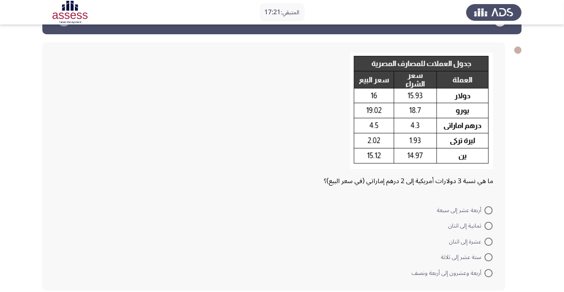
click at [489, 225] on span at bounding box center [489, 226] width 8 height 8
click at [489, 225] on input "ثمانية إلى اثنان" at bounding box center [489, 226] width 8 height 8
radio input "true"
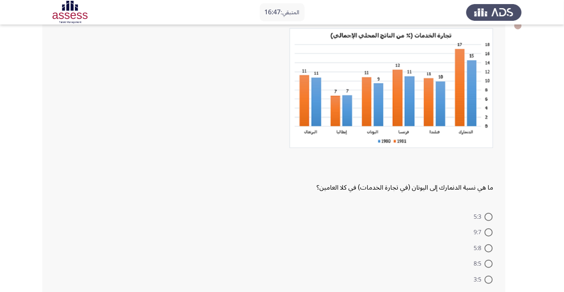
scroll to position [57, 0]
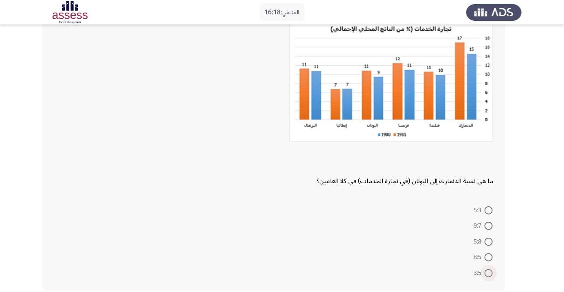
click at [489, 272] on span at bounding box center [489, 273] width 8 height 8
click at [489, 272] on input "3:5" at bounding box center [489, 273] width 8 height 8
radio input "true"
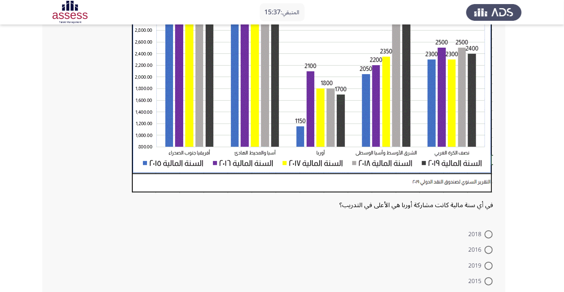
scroll to position [178, 0]
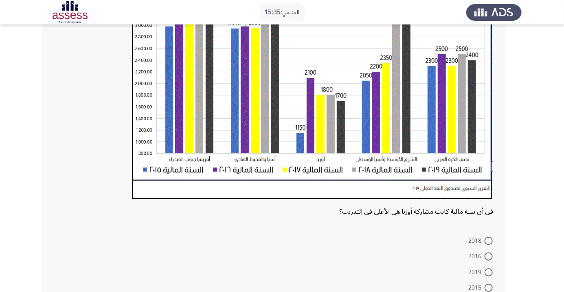
click at [489, 256] on span at bounding box center [489, 256] width 8 height 8
click at [489, 256] on input "2016" at bounding box center [489, 256] width 8 height 8
radio input "true"
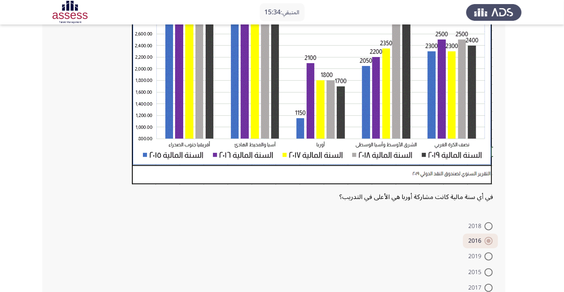
scroll to position [207, 0]
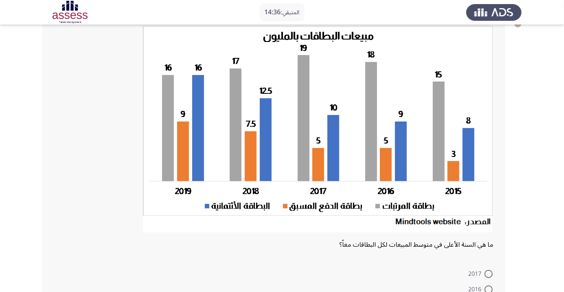
scroll to position [44, 0]
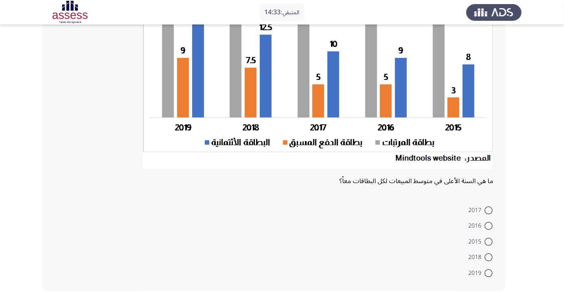
click at [489, 272] on span at bounding box center [489, 273] width 8 height 8
click at [489, 272] on input "2019" at bounding box center [489, 273] width 8 height 8
radio input "true"
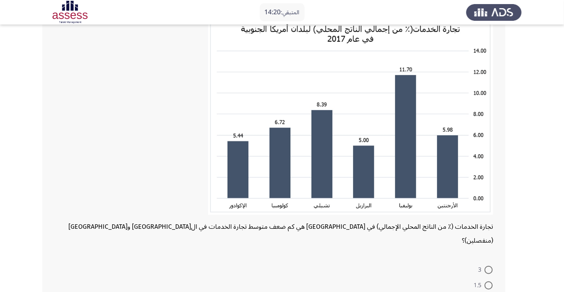
scroll to position [61, 0]
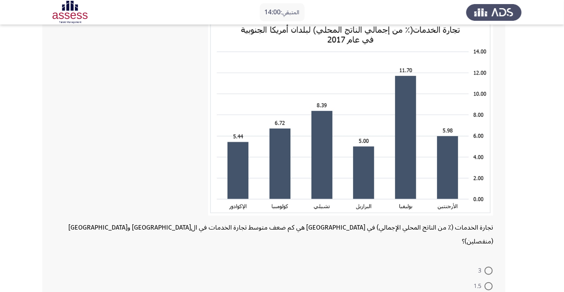
radio input "true"
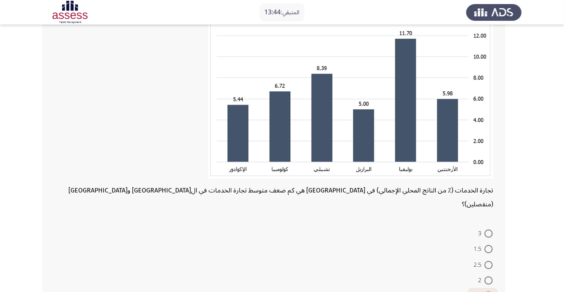
scroll to position [107, 0]
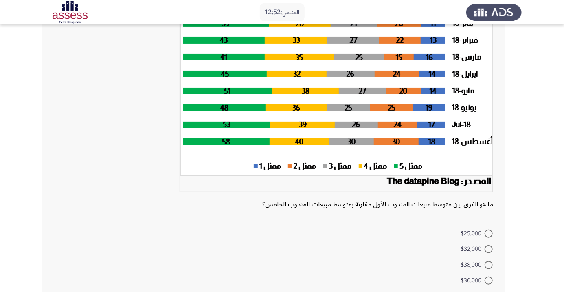
scroll to position [82, 0]
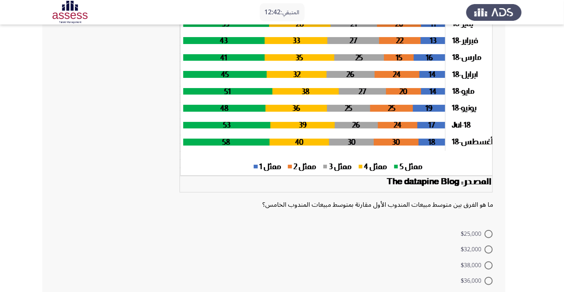
click at [489, 248] on span at bounding box center [489, 249] width 8 height 8
click at [489, 248] on input "$32,000" at bounding box center [489, 249] width 8 height 8
radio input "true"
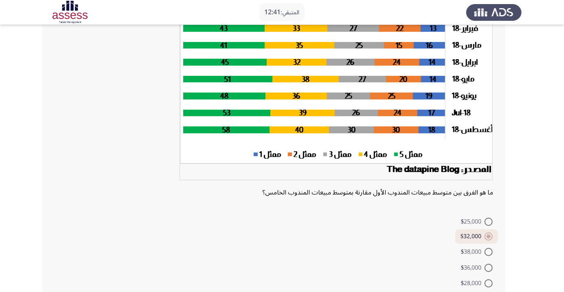
scroll to position [105, 0]
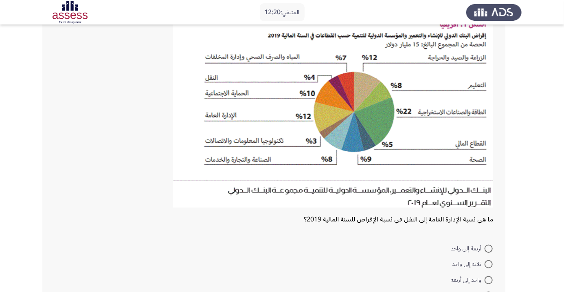
scroll to position [66, 0]
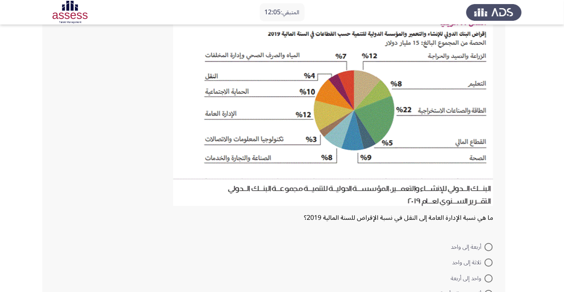
click at [489, 277] on span at bounding box center [489, 278] width 8 height 8
click at [489, 277] on input "واحد إلى أربعة" at bounding box center [489, 278] width 8 height 8
radio input "true"
click at [489, 277] on span at bounding box center [489, 277] width 4 height 4
click at [489, 277] on input "واحد إلى أربعة" at bounding box center [489, 277] width 8 height 8
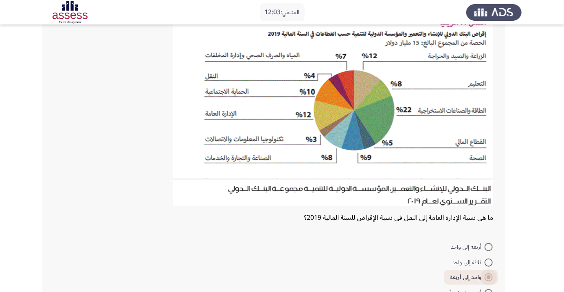
click at [489, 246] on span at bounding box center [489, 247] width 8 height 8
click at [489, 246] on input "أربعة إلى واحد" at bounding box center [489, 247] width 8 height 8
radio input "true"
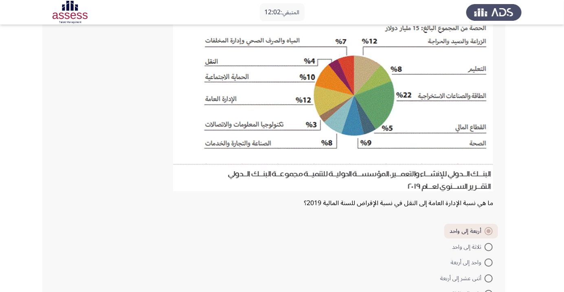
scroll to position [102, 0]
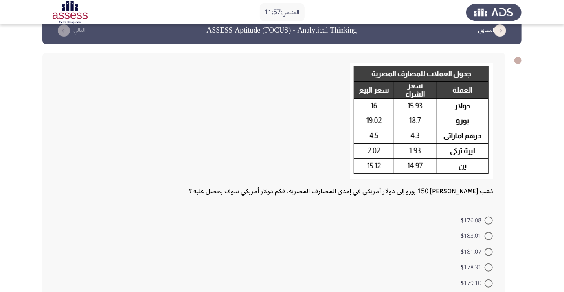
scroll to position [26, 0]
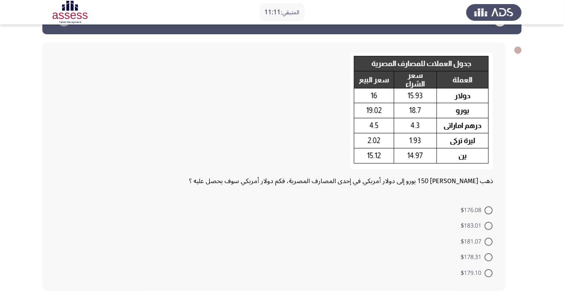
click at [489, 225] on span at bounding box center [489, 226] width 8 height 8
click at [489, 225] on input "$183.01" at bounding box center [489, 226] width 8 height 8
radio input "true"
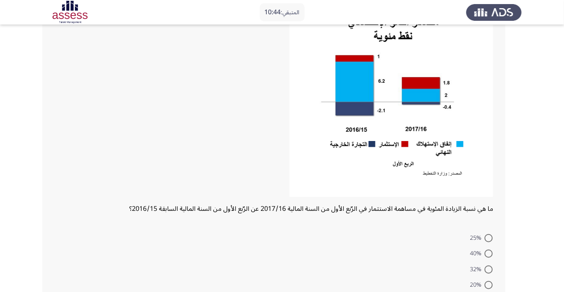
scroll to position [89, 0]
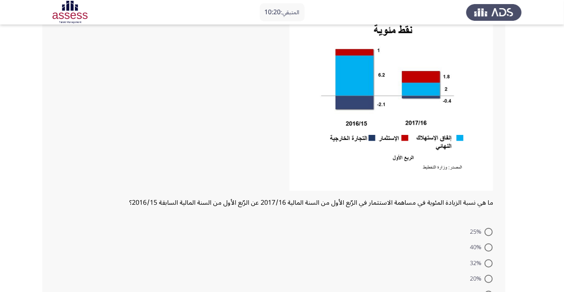
click at [489, 291] on span at bounding box center [489, 294] width 8 height 8
click at [489, 291] on input "80%" at bounding box center [489, 294] width 8 height 8
radio input "true"
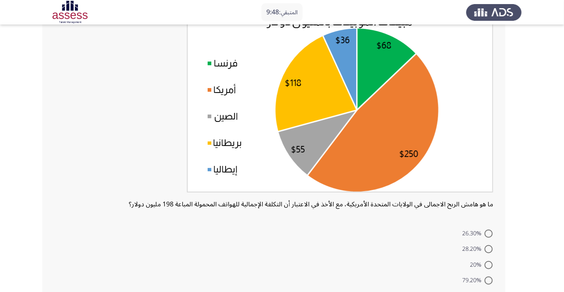
scroll to position [75, 0]
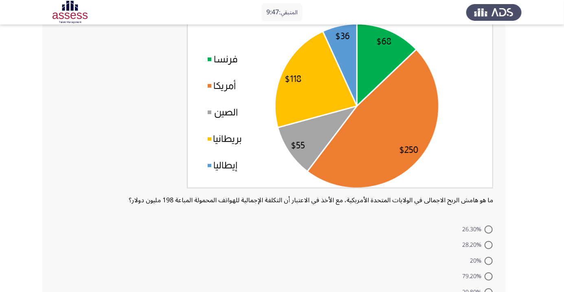
click at [489, 276] on span at bounding box center [489, 276] width 8 height 8
click at [489, 276] on input "79.20%" at bounding box center [489, 276] width 8 height 8
radio input "true"
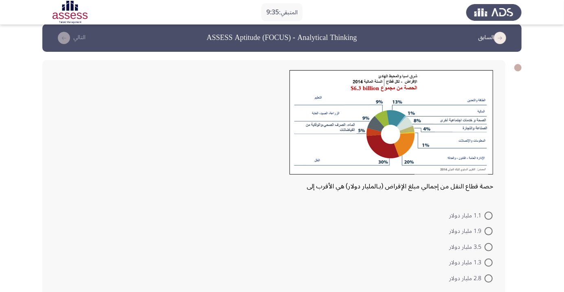
scroll to position [12, 0]
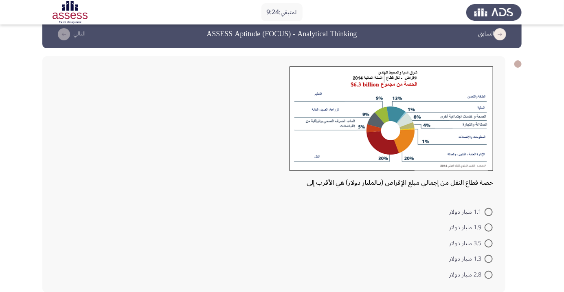
click at [489, 243] on span at bounding box center [489, 243] width 8 height 8
click at [489, 243] on input "3.5 مليار دولار" at bounding box center [489, 243] width 8 height 8
radio input "true"
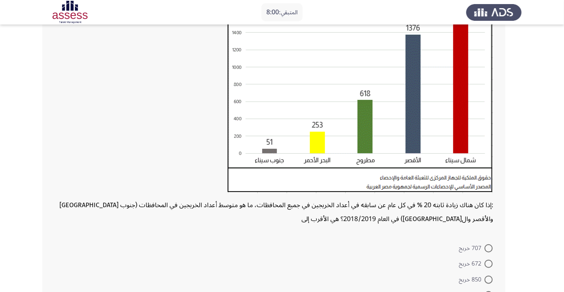
scroll to position [112, 0]
click at [489, 247] on span at bounding box center [489, 248] width 8 height 8
click at [489, 247] on input "707 خريج" at bounding box center [489, 248] width 8 height 8
radio input "true"
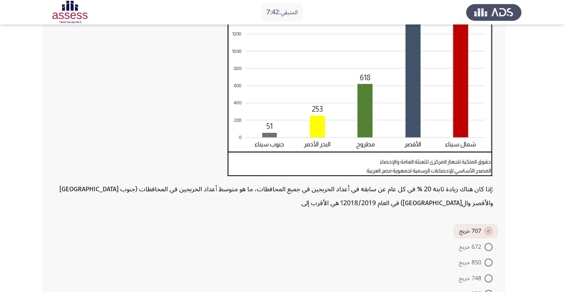
scroll to position [148, 0]
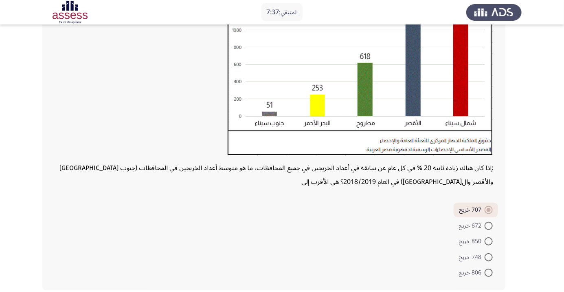
click at [489, 272] on span at bounding box center [489, 272] width 8 height 8
click at [489, 272] on input "806 خريج" at bounding box center [489, 272] width 8 height 8
radio input "true"
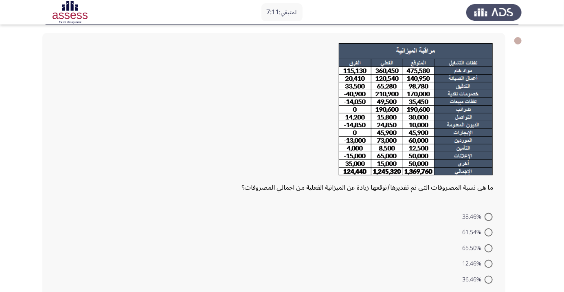
scroll to position [42, 0]
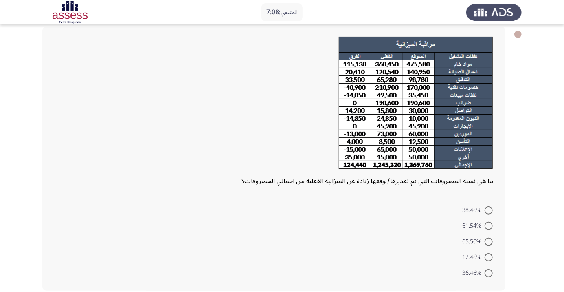
click at [489, 257] on span at bounding box center [489, 257] width 8 height 8
click at [489, 257] on input "12.46%" at bounding box center [489, 257] width 8 height 8
radio input "true"
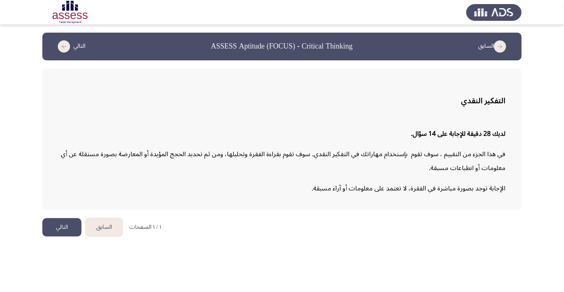
click at [59, 225] on button "التالي" at bounding box center [61, 227] width 39 height 18
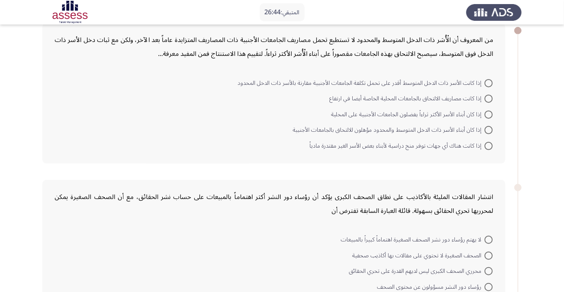
scroll to position [43, 0]
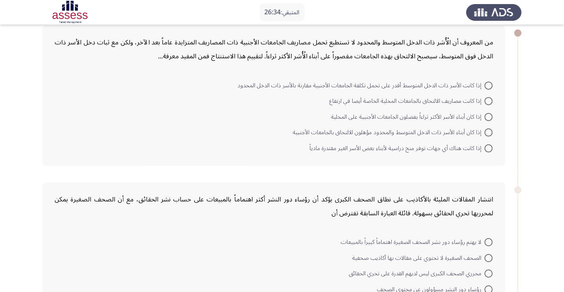
click at [486, 86] on span at bounding box center [489, 85] width 8 height 8
click at [486, 86] on input "إذا كانت الأسر ذات الدخل المتوسط أقدر على تحمل تكلفة الجامعات الأجنبية مقارنة ب…" at bounding box center [489, 85] width 8 height 8
radio input "true"
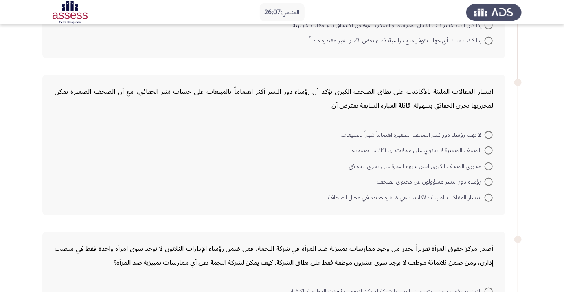
scroll to position [158, 0]
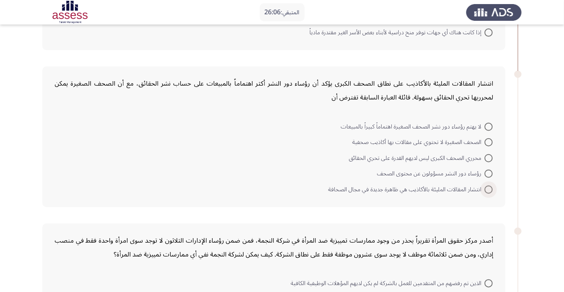
click at [486, 188] on span at bounding box center [489, 189] width 8 height 8
click at [486, 188] on input "انتشار المقالات المليئة بالأكاذيب هي ظاهرة جديدة في مجال الصحافة" at bounding box center [489, 189] width 8 height 8
radio input "true"
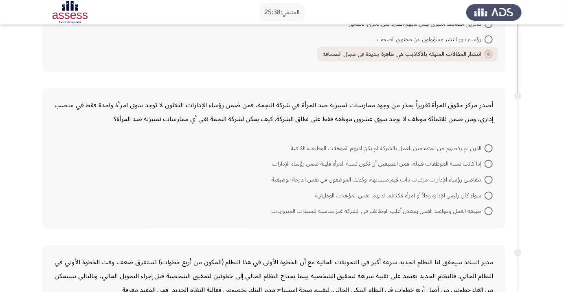
scroll to position [303, 0]
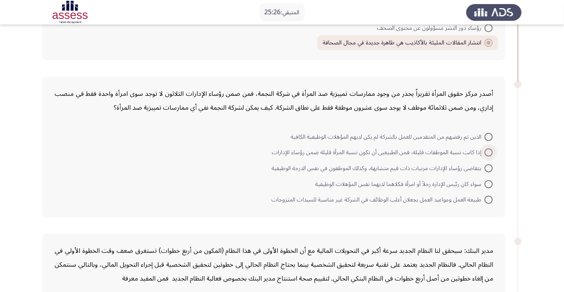
click at [489, 152] on span at bounding box center [489, 152] width 8 height 8
click at [489, 152] on input "إذا كانت نسبة الموظفات قليلة، فمن الطبيعيى أن تكون نسبة المرأة قليلة ضمن رؤساء …" at bounding box center [489, 152] width 8 height 8
radio input "true"
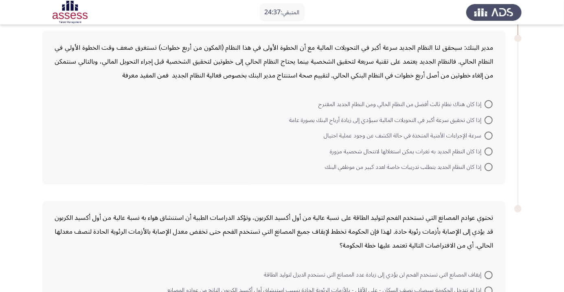
scroll to position [503, 0]
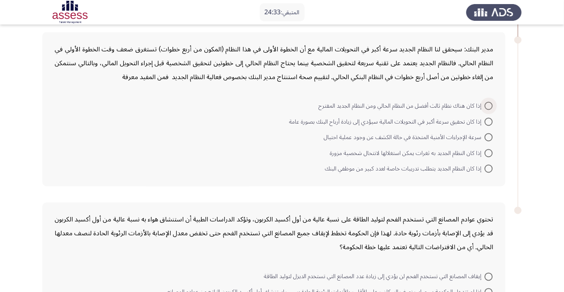
click at [489, 105] on span at bounding box center [489, 106] width 8 height 8
click at [489, 105] on input "إذا كان هناك نظام ثالث أفضل من النظام الحالي ومن النظام الجديد المقترح" at bounding box center [489, 106] width 8 height 8
radio input "true"
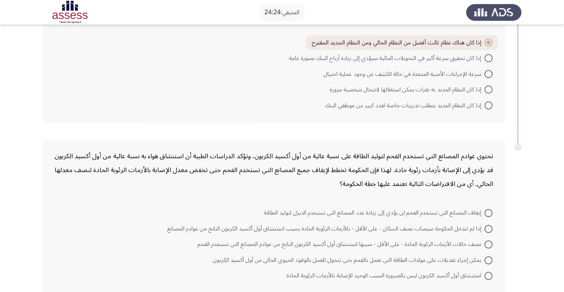
scroll to position [568, 0]
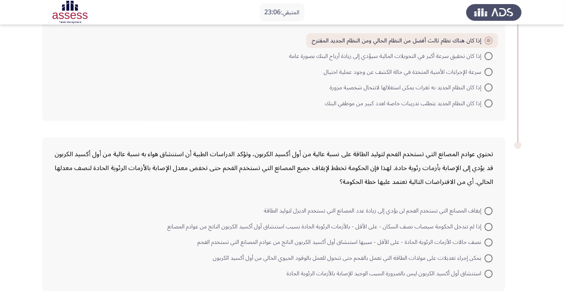
click at [489, 241] on span at bounding box center [489, 242] width 8 height 8
click at [489, 241] on input "نصف حالات الأزمات الرئوية الحادة - على الأقل - سببها استنشاق أول أكسيد الكربون …" at bounding box center [489, 242] width 8 height 8
radio input "true"
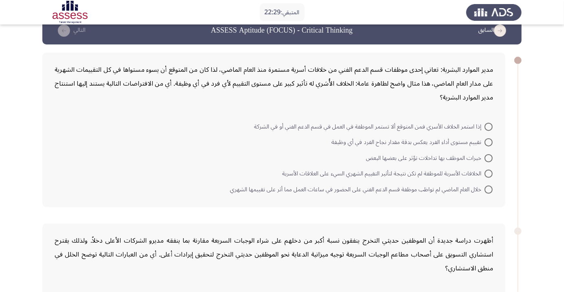
scroll to position [0, 0]
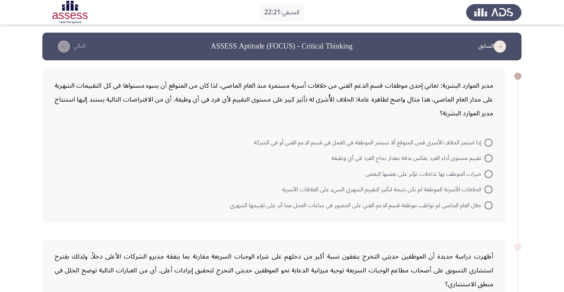
click at [486, 156] on span at bounding box center [489, 158] width 8 height 8
click at [486, 156] on input "تقييم مستوى أداء الفرد يعكس بدقة مقدار نجاح الفرد في أي وظيفة" at bounding box center [489, 158] width 8 height 8
radio input "true"
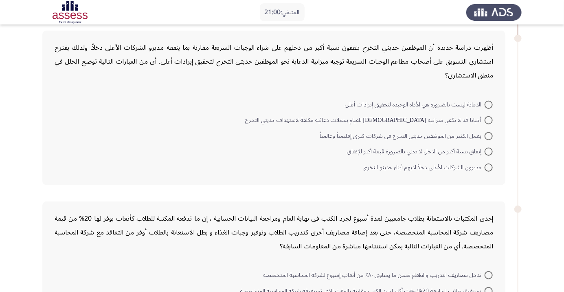
scroll to position [202, 0]
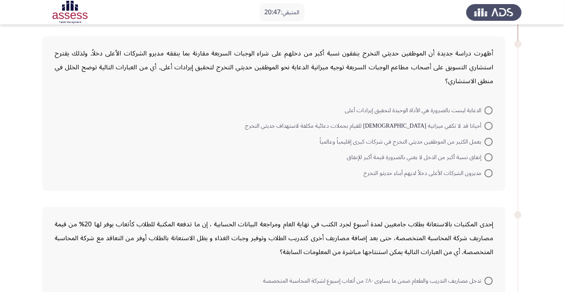
click at [489, 110] on span at bounding box center [489, 110] width 8 height 8
click at [489, 110] on input "الدعاية ليست بالضرورة هي الأداة الوحيدة لتحقيق إيرادات أعلى" at bounding box center [489, 110] width 8 height 8
radio input "true"
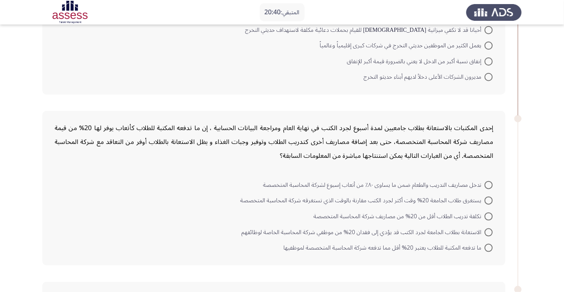
scroll to position [297, 0]
click at [485, 218] on span at bounding box center [489, 216] width 8 height 8
click at [485, 218] on input "تكلفة تدريب الطلاب أقل من 20% من مصاريف شركة المحاسبة المتخصصة" at bounding box center [489, 216] width 8 height 8
radio input "true"
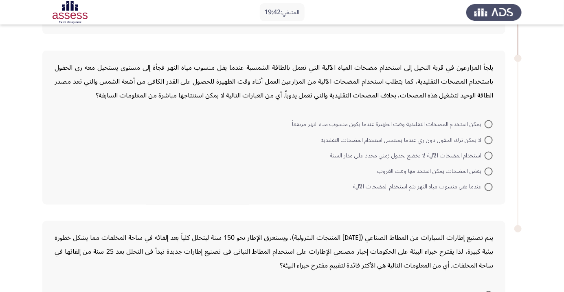
scroll to position [538, 0]
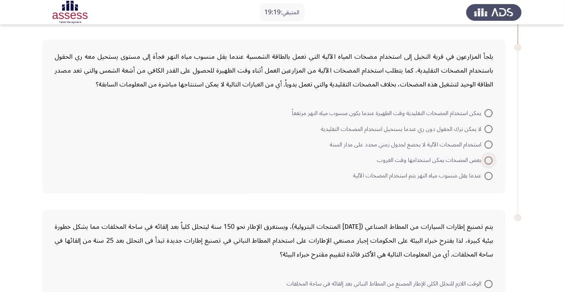
click at [489, 159] on span at bounding box center [489, 160] width 8 height 8
click at [489, 159] on input "بعض المضخات يمكن استخدامها وقت الغروب" at bounding box center [489, 160] width 8 height 8
radio input "true"
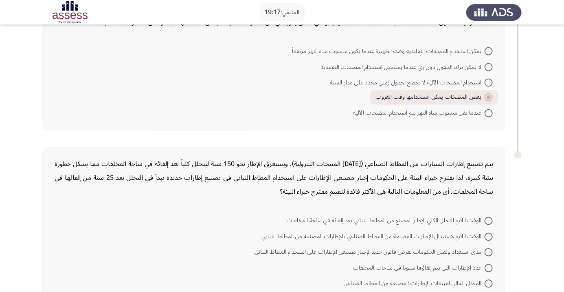
scroll to position [609, 0]
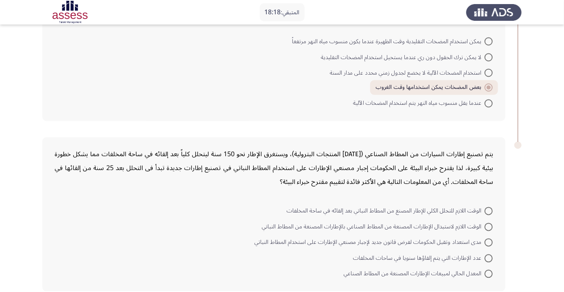
click at [489, 225] on span at bounding box center [489, 227] width 8 height 8
click at [489, 225] on input "الوقت اللازم لاستبدال الإطارات المصنعة من المطاط الصناعي بالإطارات المصنعة من ا…" at bounding box center [489, 227] width 8 height 8
radio input "true"
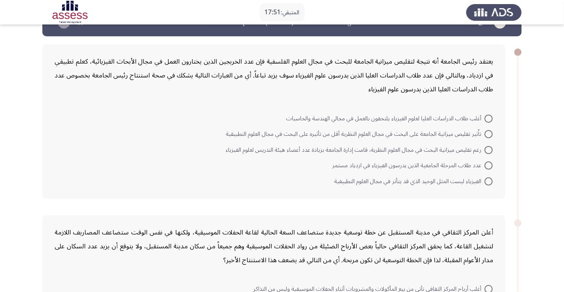
scroll to position [25, 0]
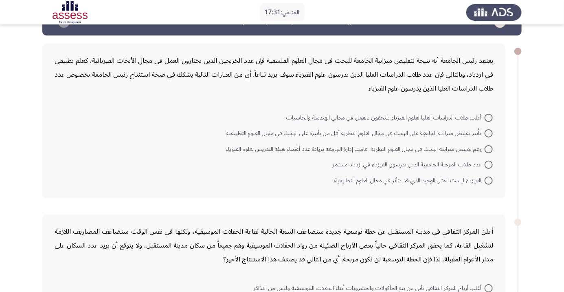
click at [486, 182] on span at bounding box center [489, 180] width 8 height 8
click at [486, 182] on input "الفيزياء ليست المثل الوحيد الذي قد يتأثر في مجال العلوم التطبيقية" at bounding box center [489, 180] width 8 height 8
radio input "true"
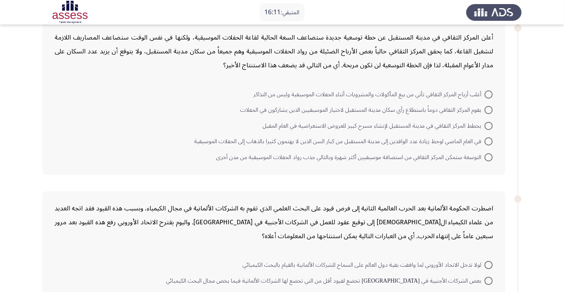
scroll to position [196, 0]
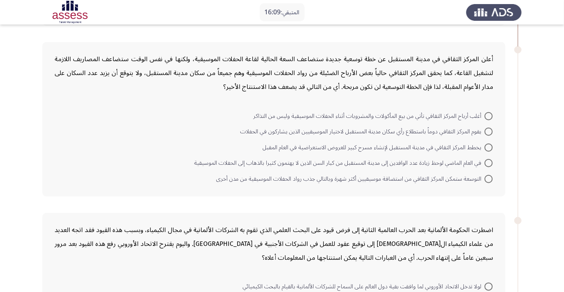
click at [489, 146] on span at bounding box center [489, 147] width 8 height 8
click at [489, 146] on input "يخطط المركز الثقافي في مدينة المستقبل لإنشاء مسرح كبير للعروض الاستعراضية في ال…" at bounding box center [489, 147] width 8 height 8
radio input "true"
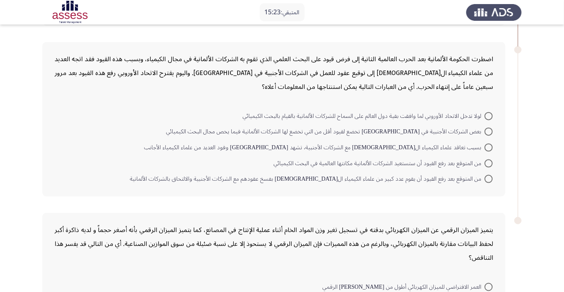
scroll to position [363, 0]
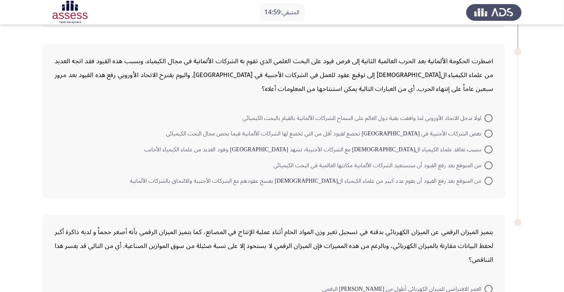
click at [489, 133] on span at bounding box center [489, 134] width 8 height 8
click at [489, 133] on input "بعض الشركات الأجنبية في [GEOGRAPHIC_DATA] تخضع لقيود أقل من التي تخضع لها الشرك…" at bounding box center [489, 134] width 8 height 8
radio input "true"
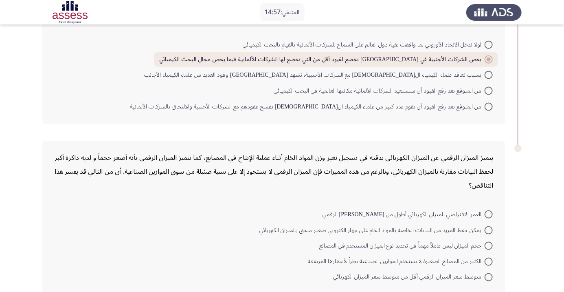
scroll to position [440, 0]
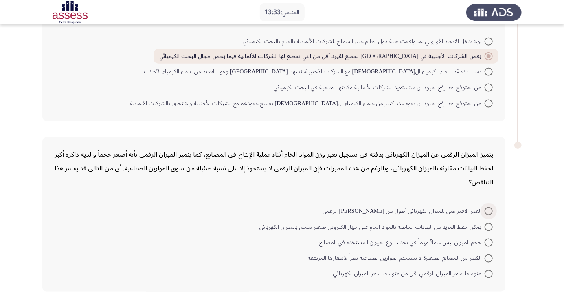
click at [489, 209] on span at bounding box center [489, 211] width 8 height 8
click at [489, 209] on input "العمر الافتراضي للميزان الكهربائي أطول من [PERSON_NAME] الرقمي" at bounding box center [489, 211] width 8 height 8
radio input "true"
